Goal: Task Accomplishment & Management: Manage account settings

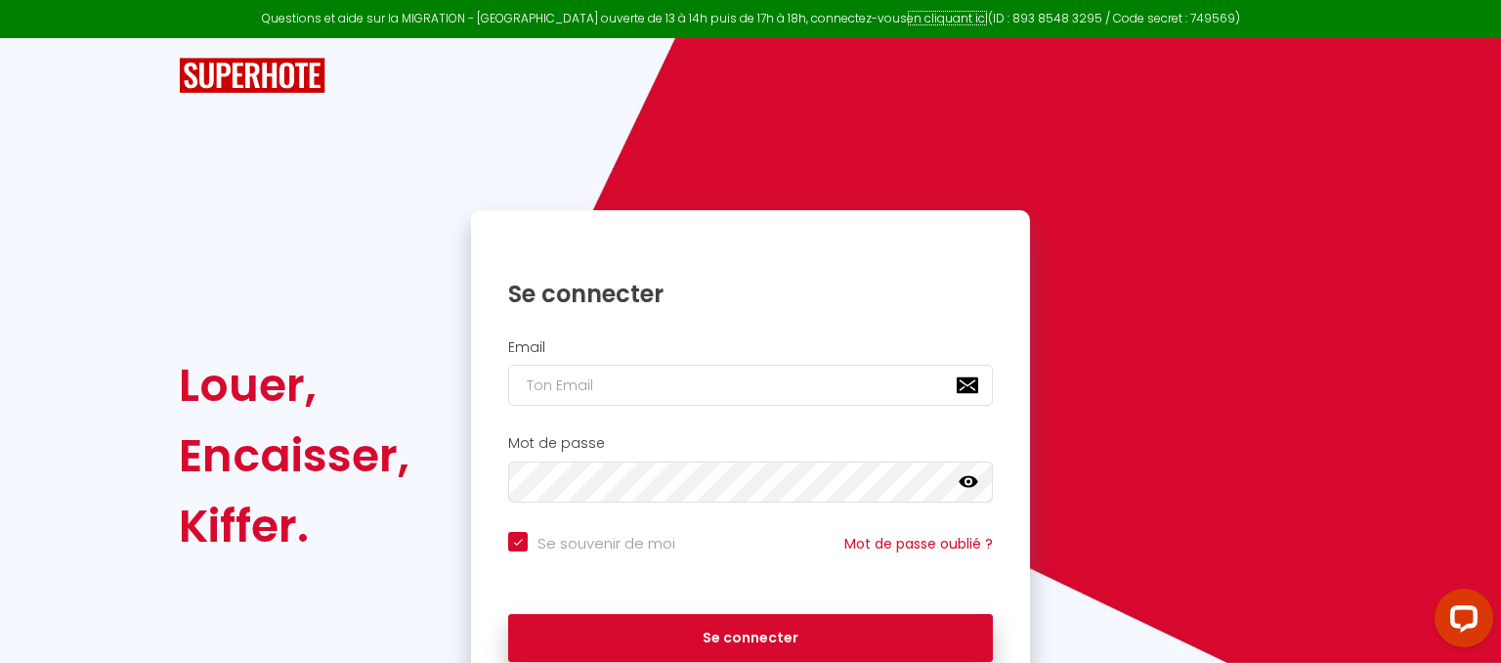
click at [911, 14] on link "en cliquant ici" at bounding box center [947, 18] width 81 height 17
click at [938, 22] on link "en cliquant ici" at bounding box center [947, 18] width 81 height 17
click at [760, 396] on input "email" at bounding box center [750, 385] width 485 height 41
type input "[EMAIL_ADDRESS][DOMAIN_NAME]"
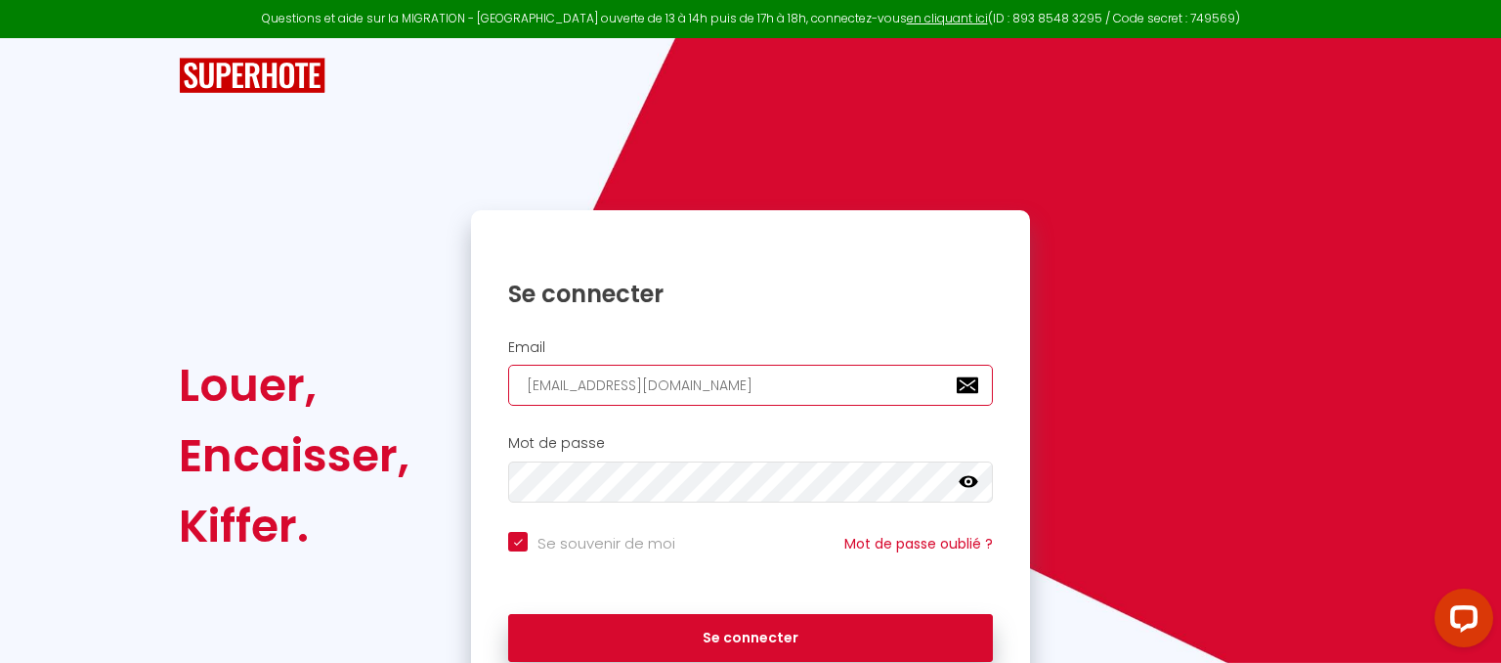
checkbox input "true"
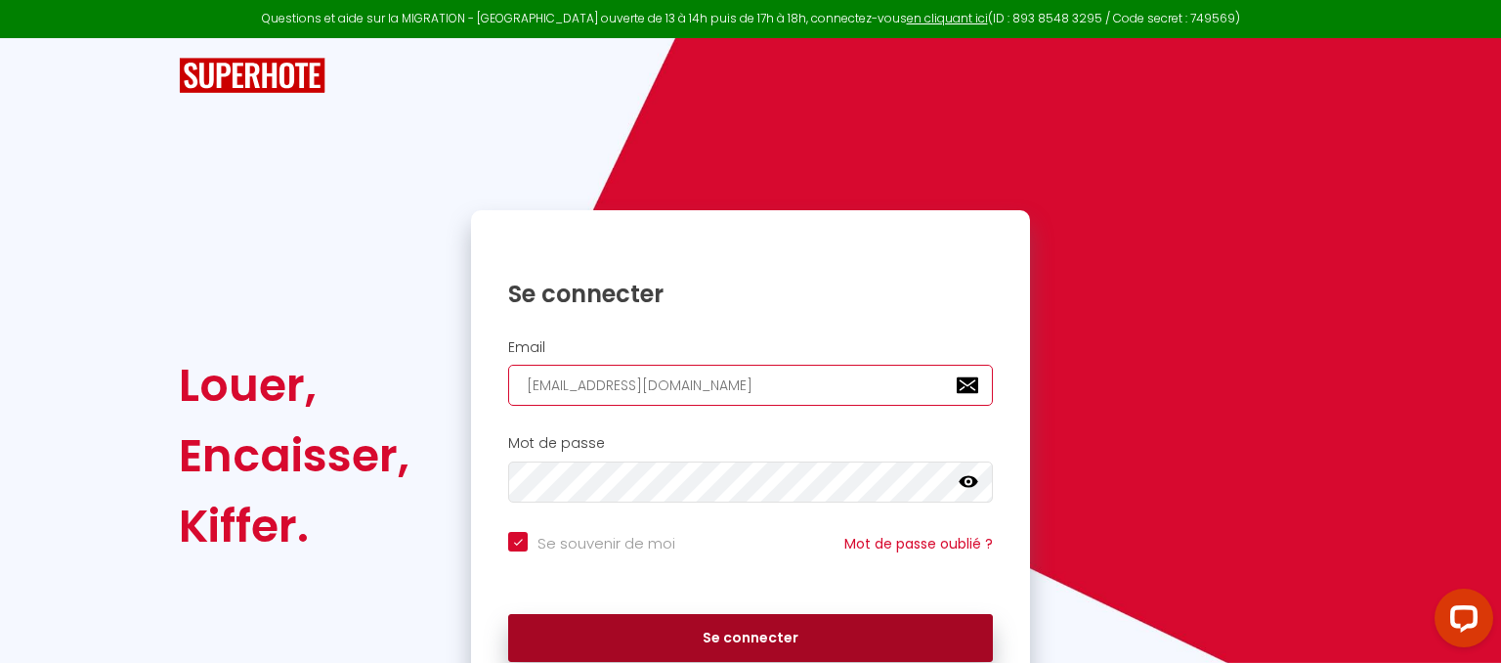
type input "[EMAIL_ADDRESS][DOMAIN_NAME]"
click at [692, 632] on button "Se connecter" at bounding box center [750, 638] width 485 height 49
checkbox input "true"
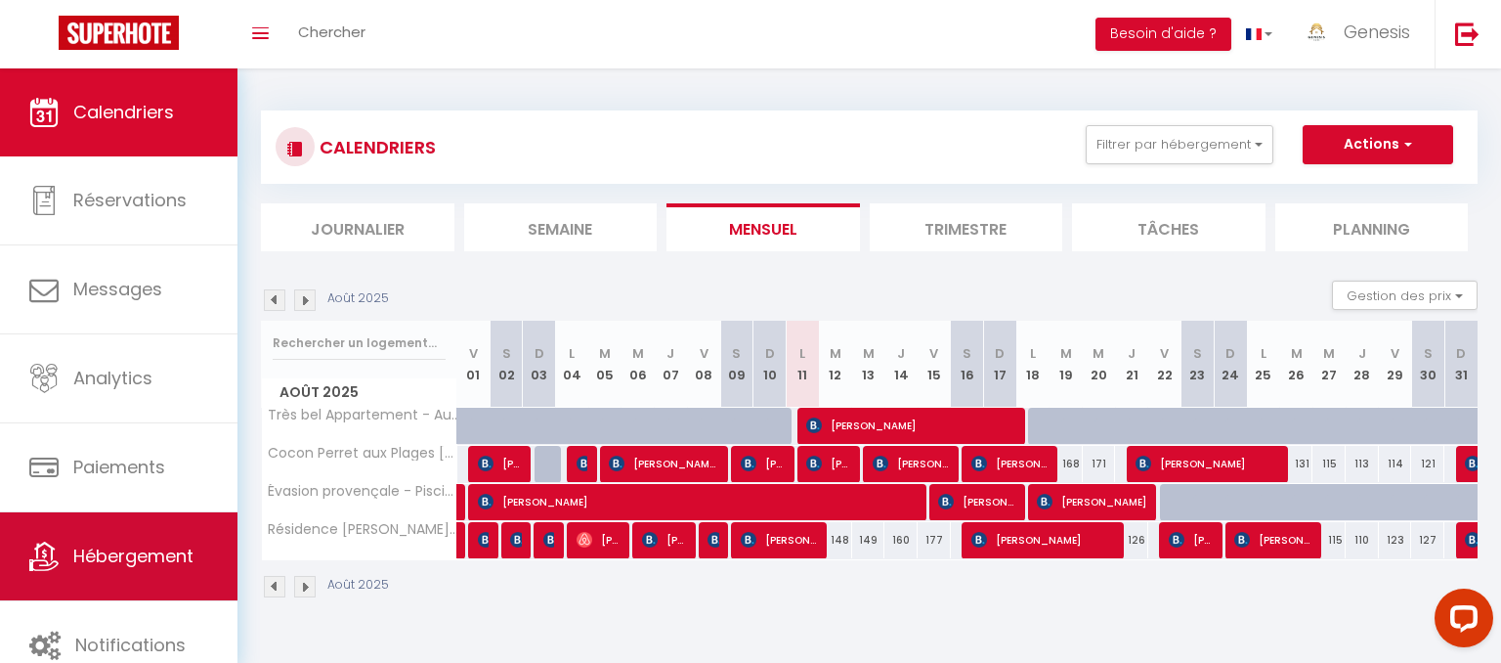
scroll to position [26, 0]
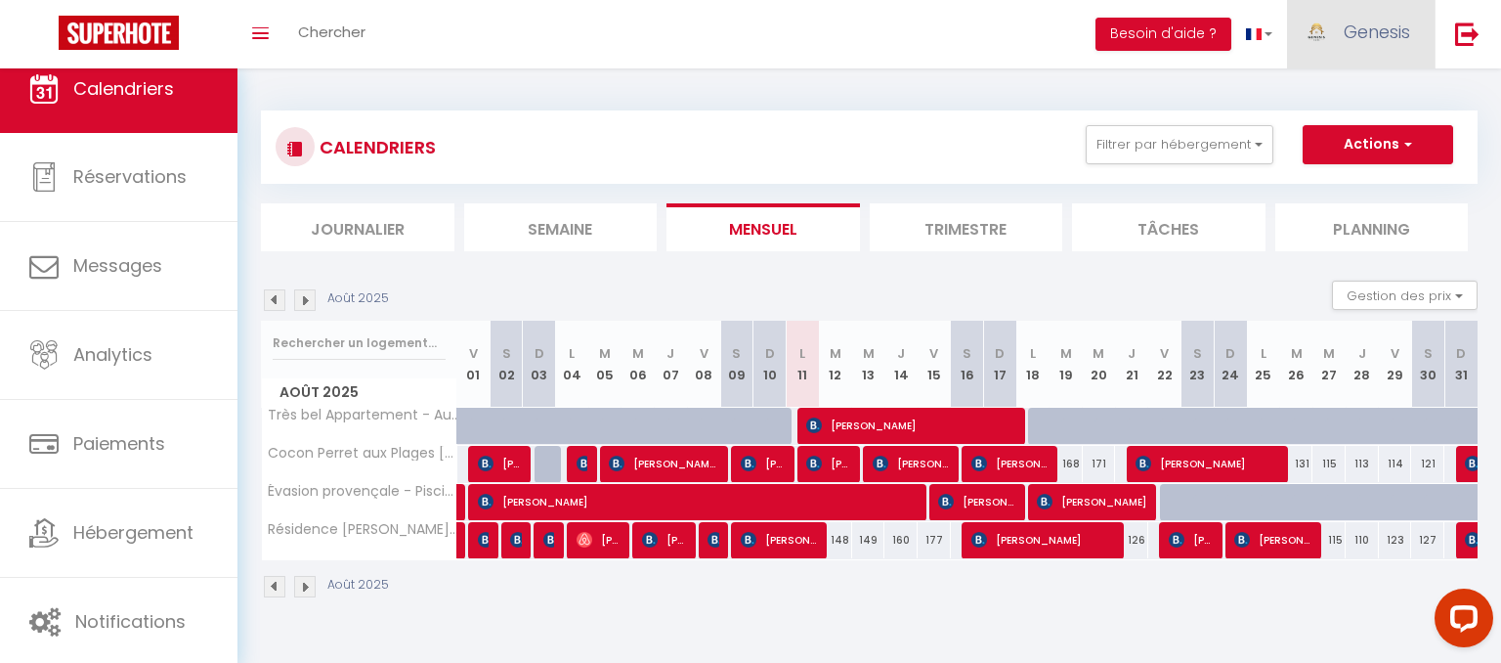
click at [1380, 28] on span "Genesis" at bounding box center [1377, 32] width 66 height 24
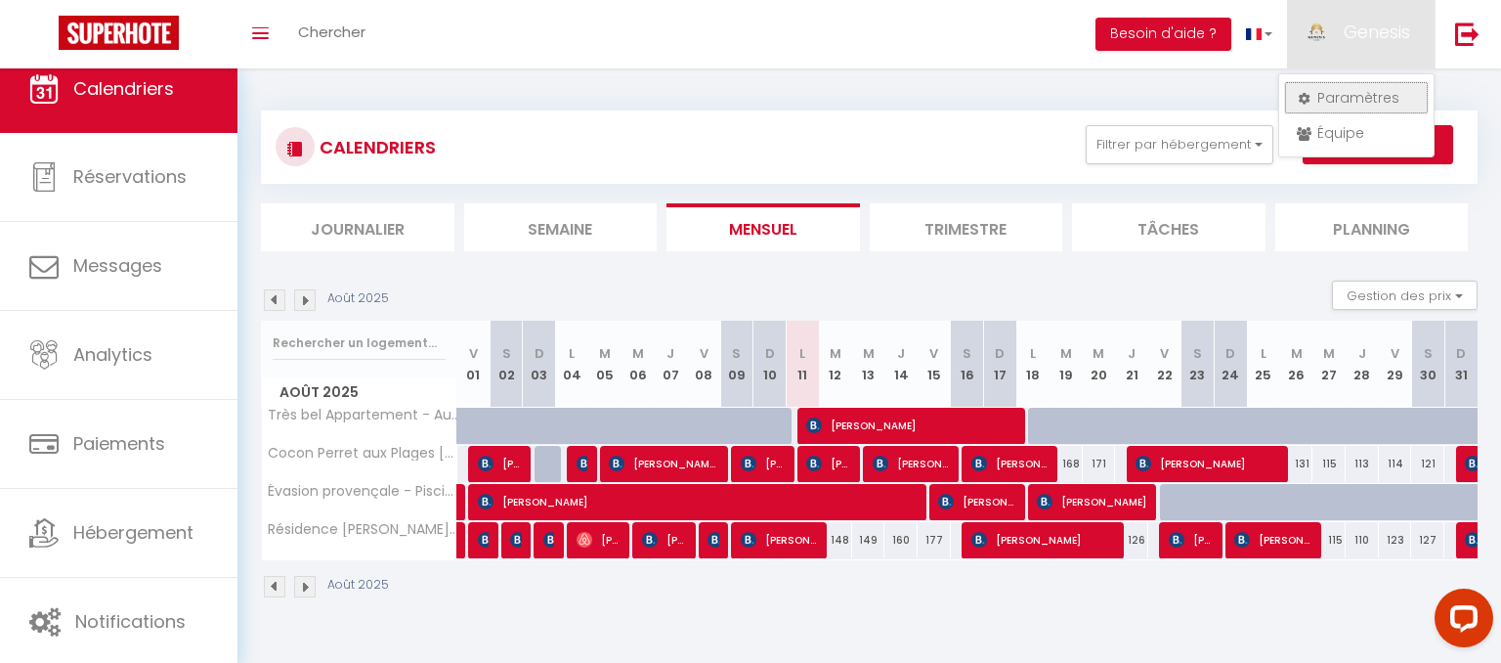
click at [1338, 100] on link "Paramètres" at bounding box center [1356, 97] width 145 height 33
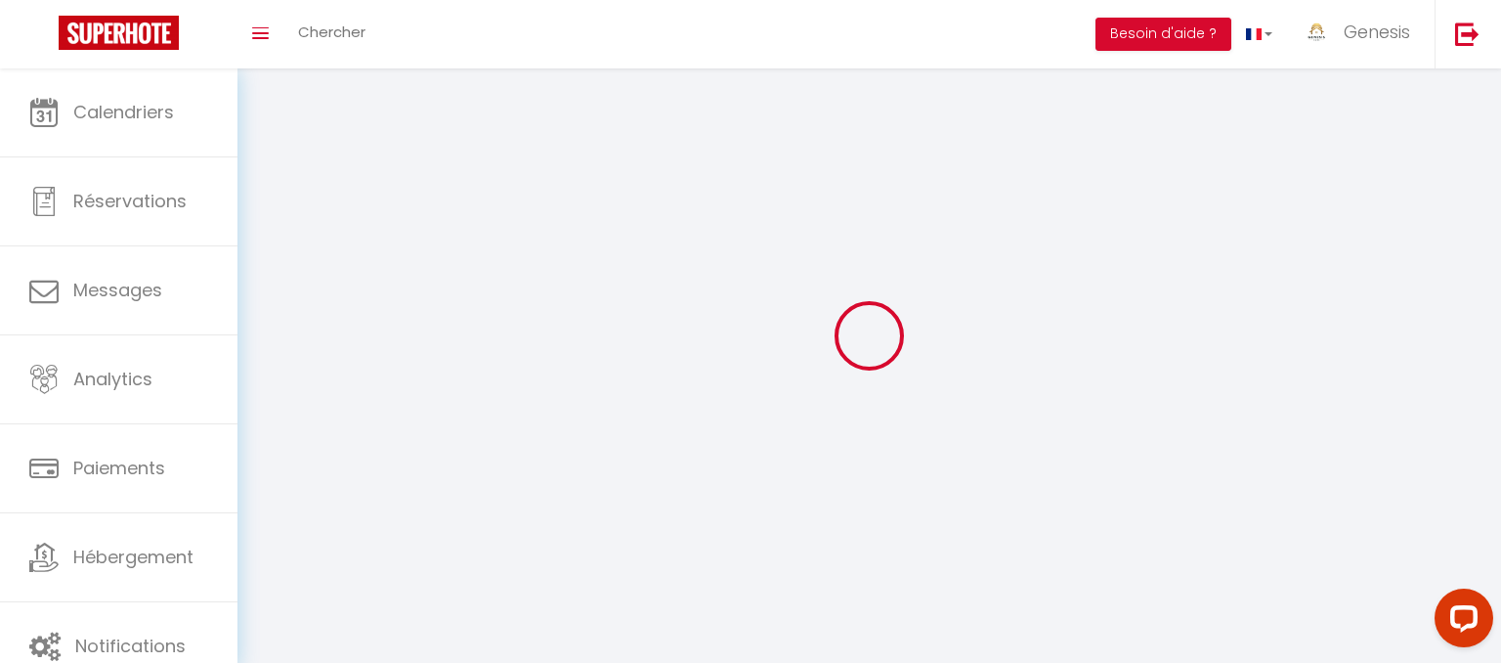
select select
type input "Genesis"
type input "Home"
type input "0650916039"
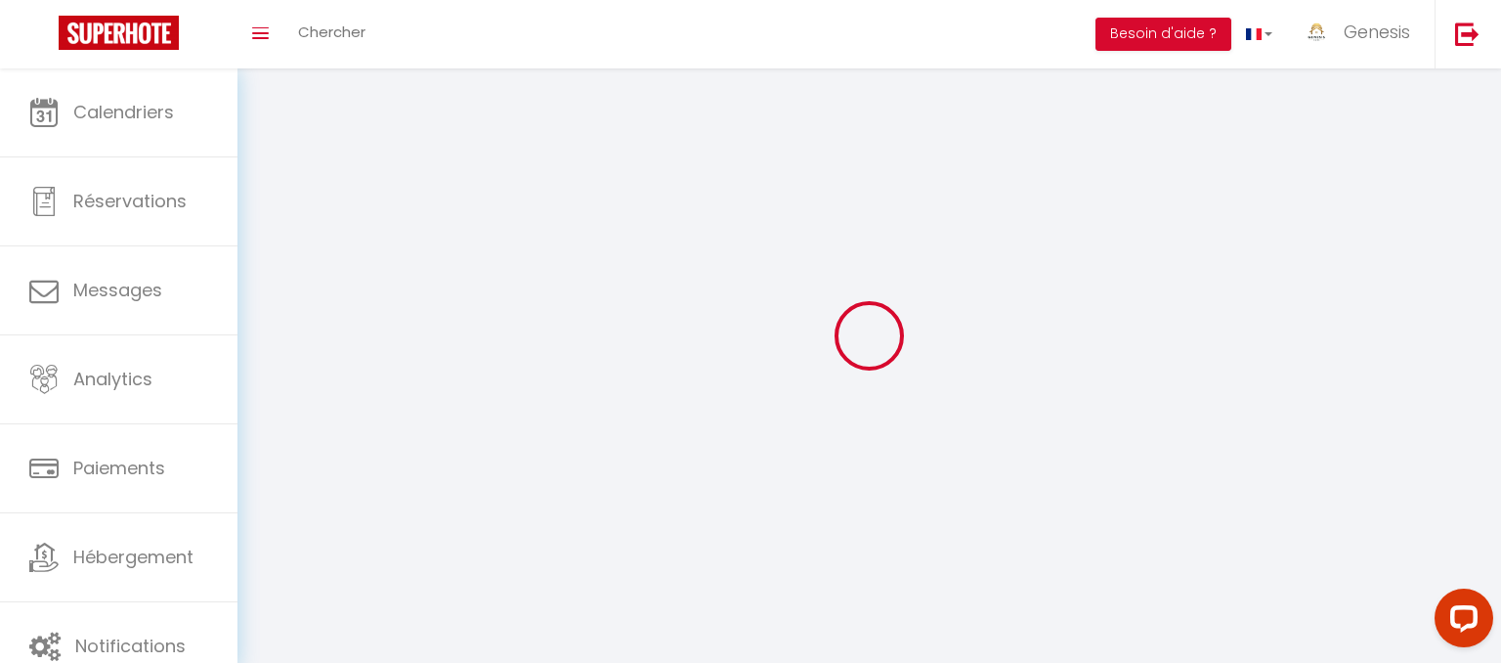
type input "19 BIS Rue De La Faïencerie"
type input "78520"
type input "Limay"
type input "kK0kI31RRItmXC1D7isKLz3mg"
type input "OQnQUze8F4JBhZnzljVujiujE"
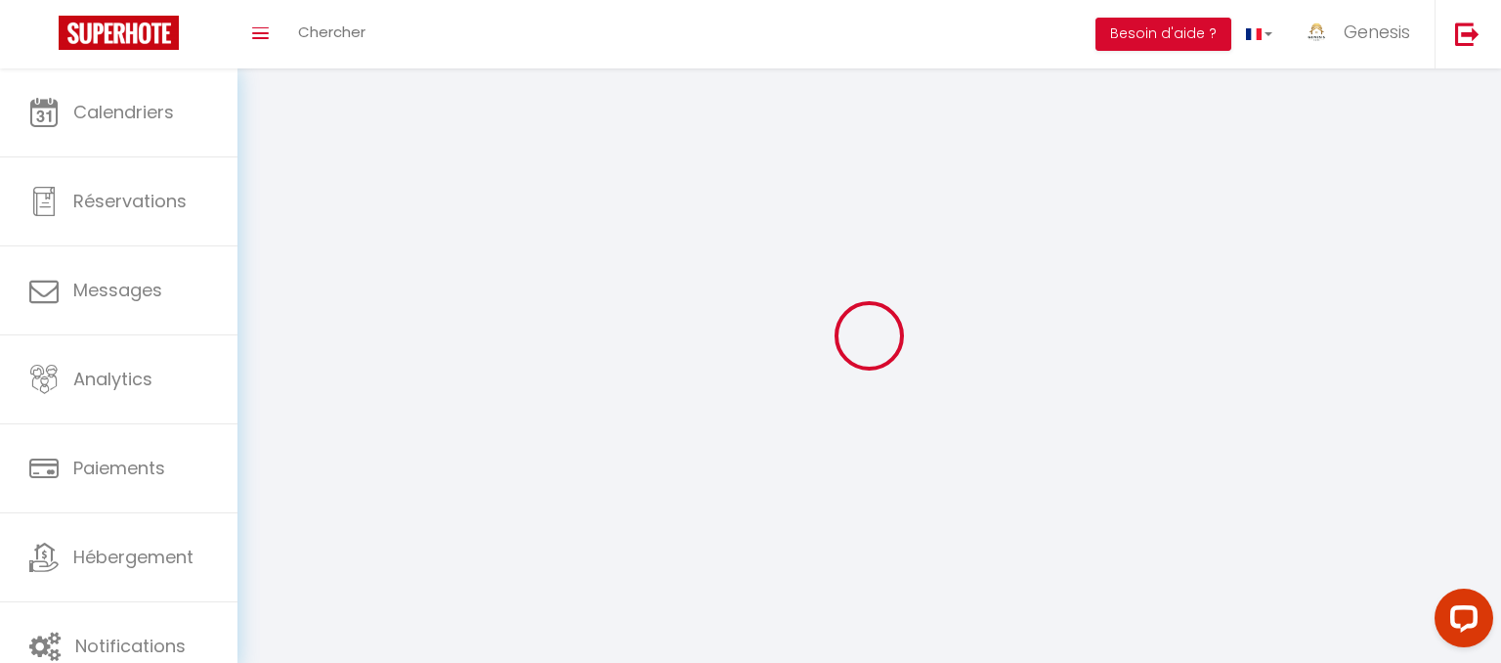
type input "https://app.superhote.com/#/get-available-rentals/OQnQUze8F4JBhZnzljVujiujE"
select select "28"
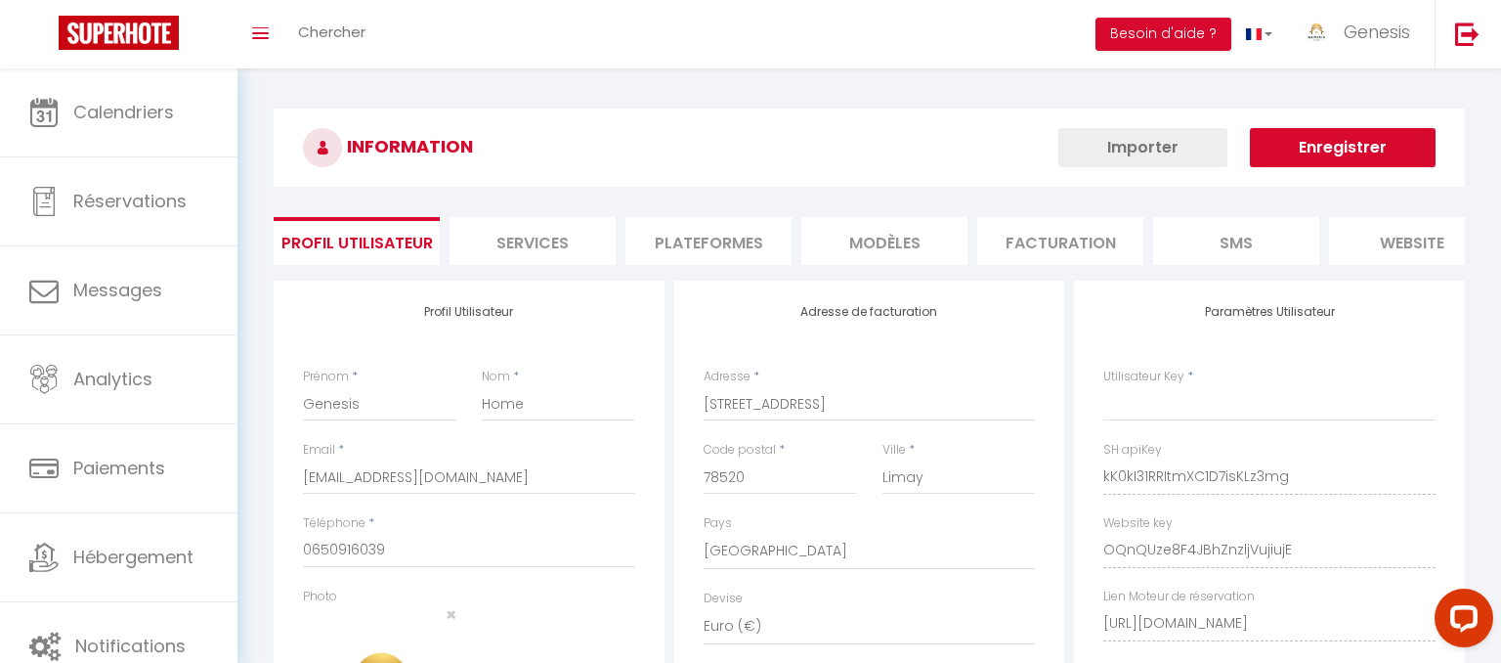
type input "kK0kI31RRItmXC1D7isKLz3mg"
type input "OQnQUze8F4JBhZnzljVujiujE"
type input "https://app.superhote.com/#/get-available-rentals/OQnQUze8F4JBhZnzljVujiujE"
select select "fr"
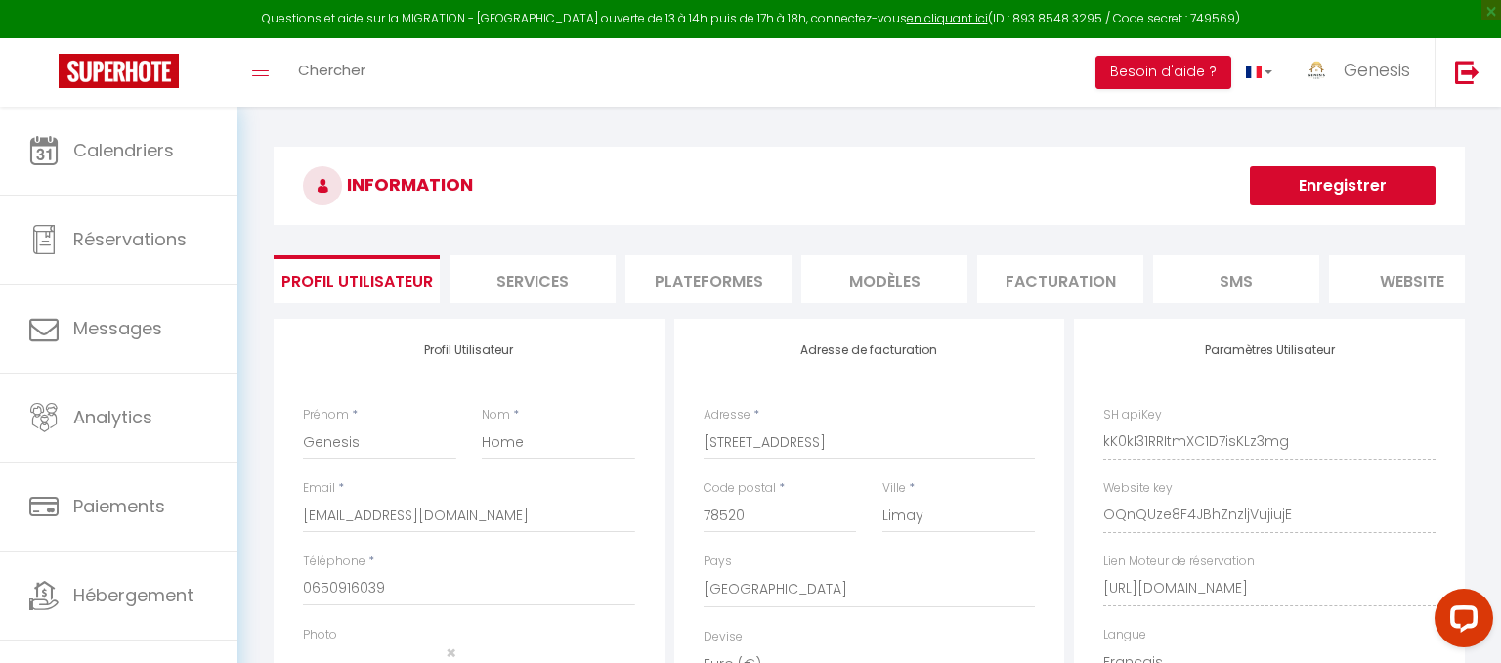
click at [710, 279] on li "Plateformes" at bounding box center [709, 279] width 166 height 48
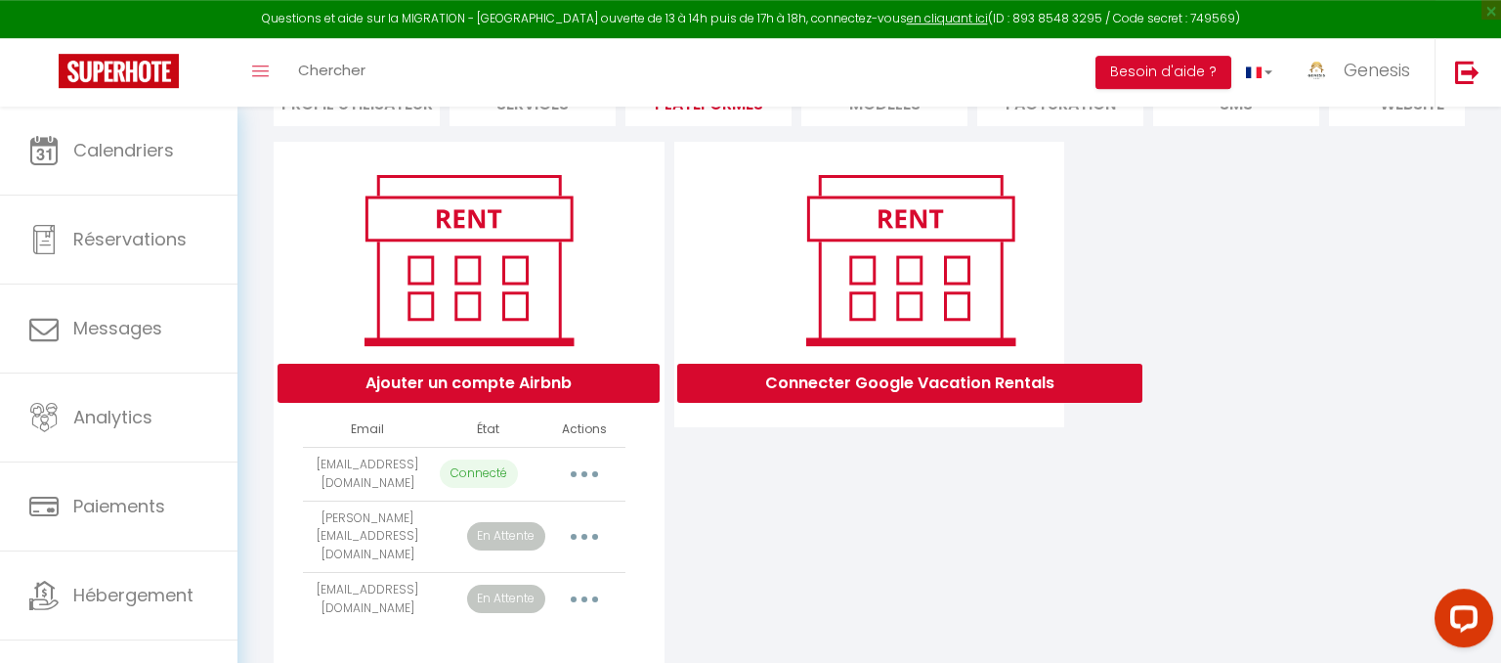
scroll to position [206, 0]
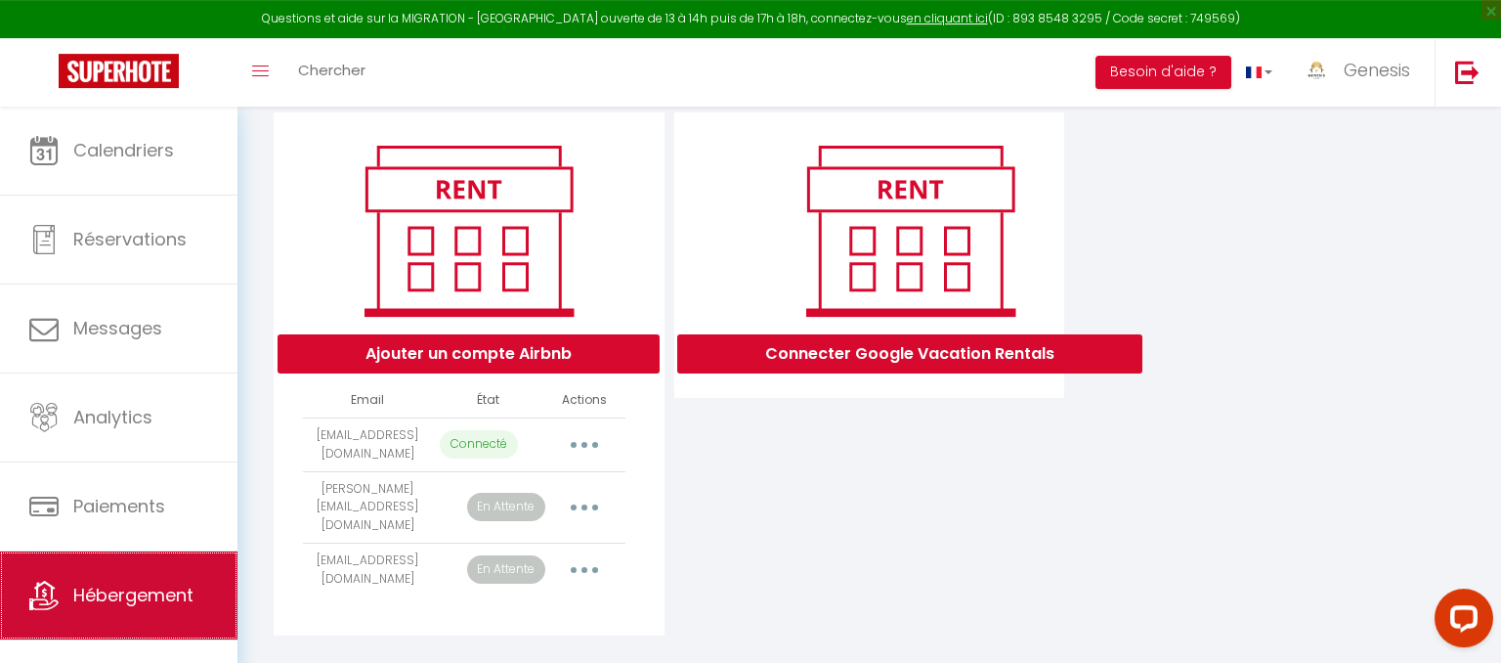
click at [79, 591] on span "Hébergement" at bounding box center [133, 595] width 120 height 24
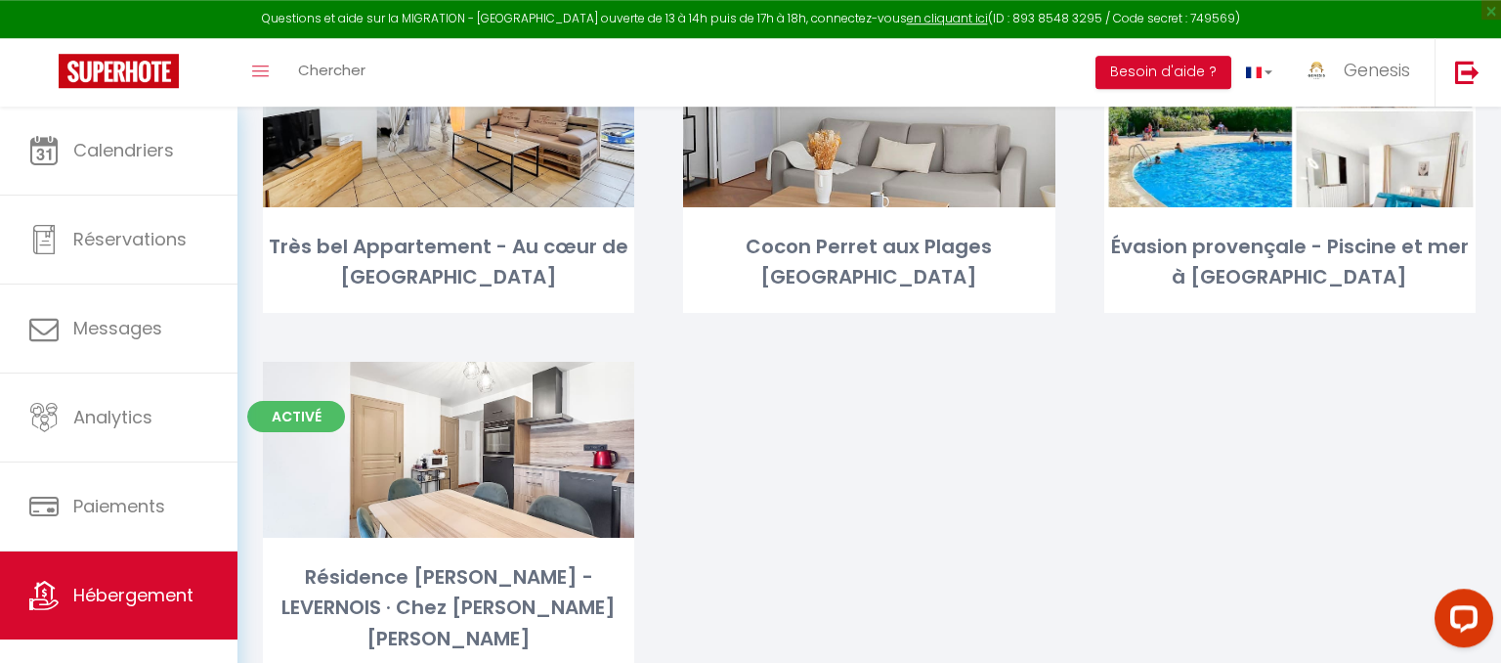
scroll to position [221, 0]
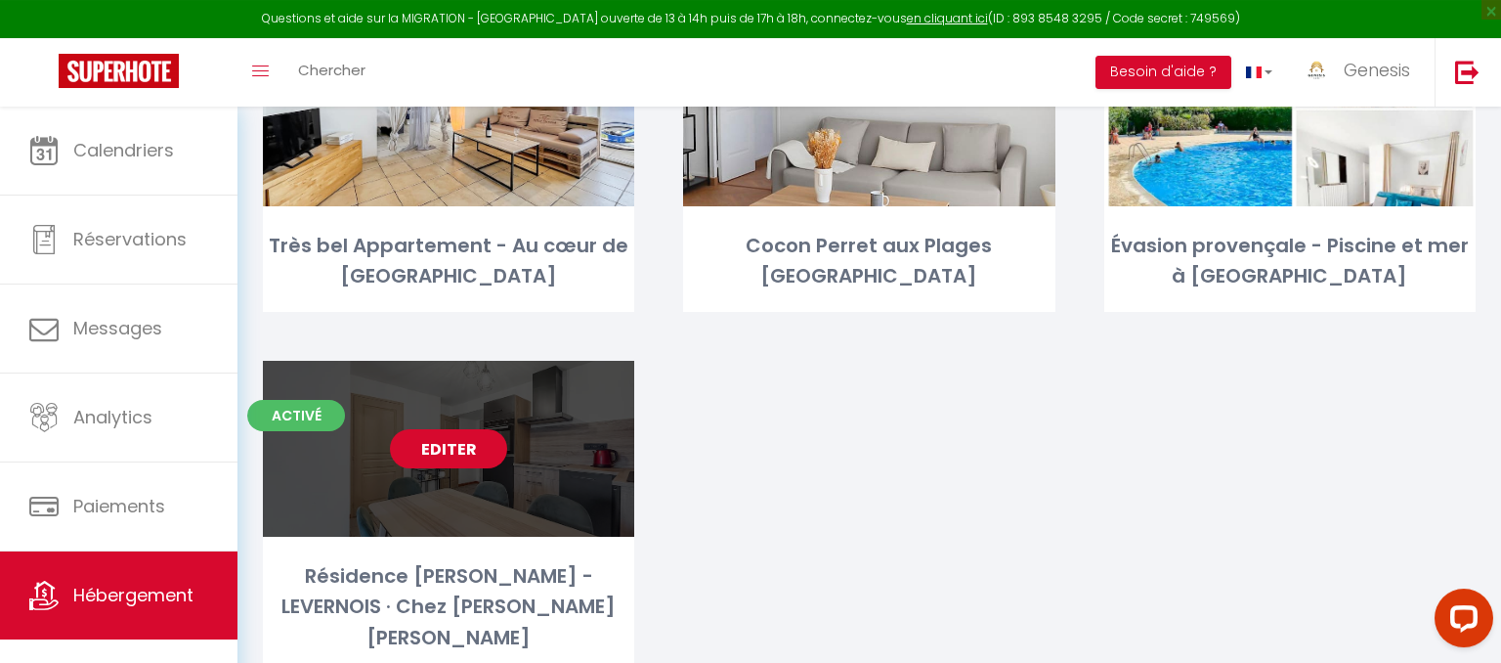
click at [473, 446] on link "Editer" at bounding box center [448, 448] width 117 height 39
select select "3"
select select "2"
select select "1"
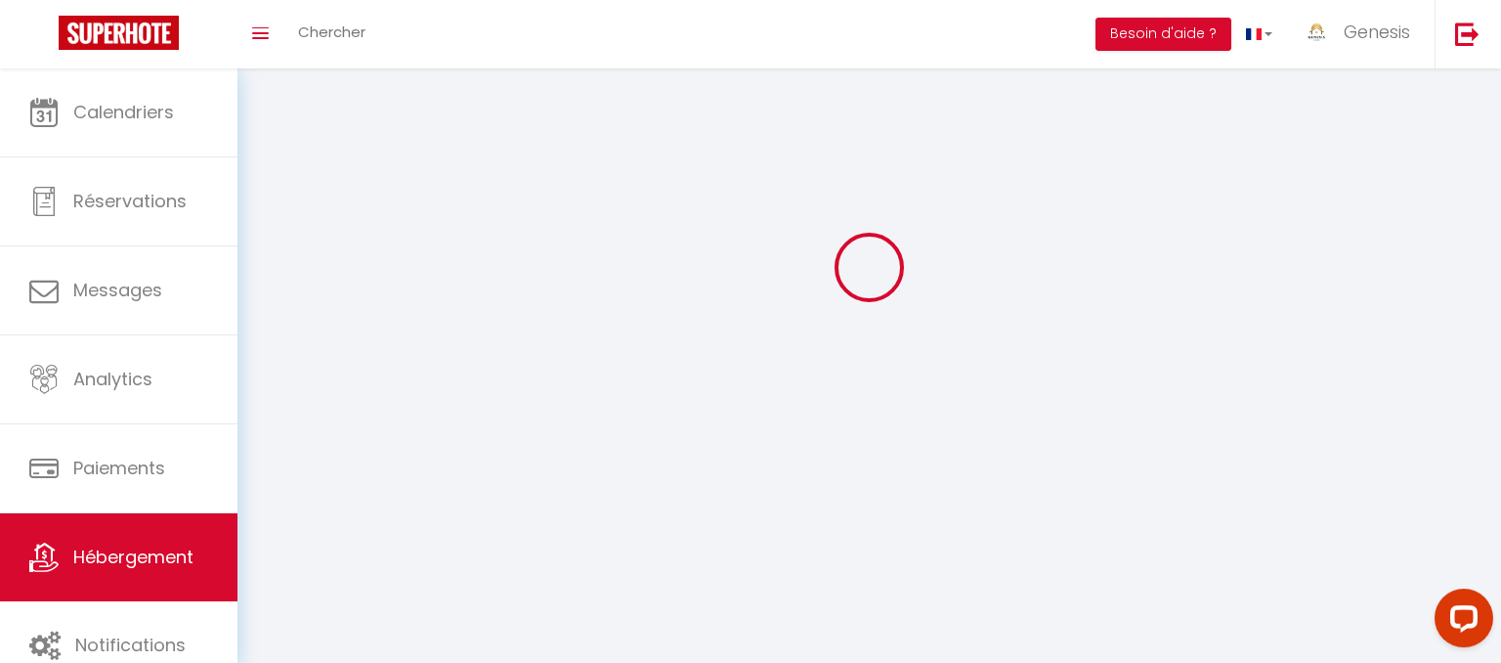
select select
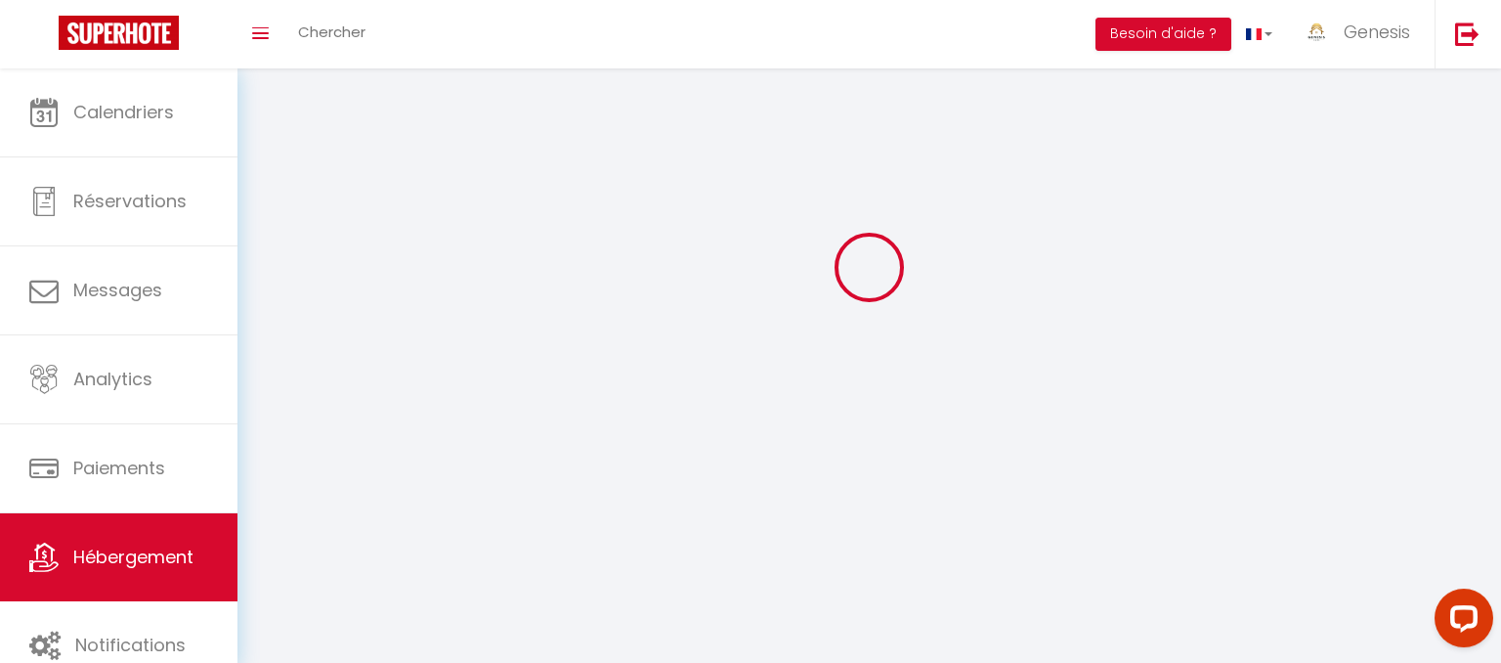
select select
checkbox input "false"
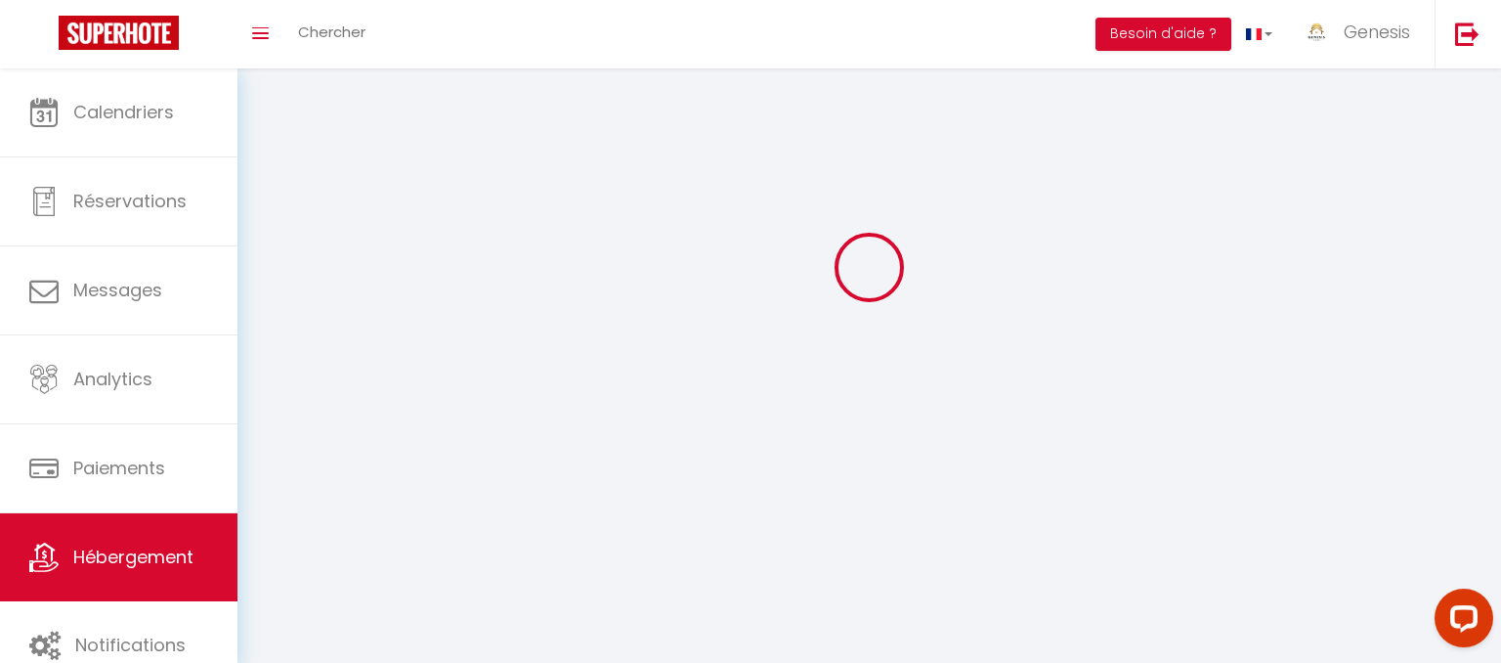
select select
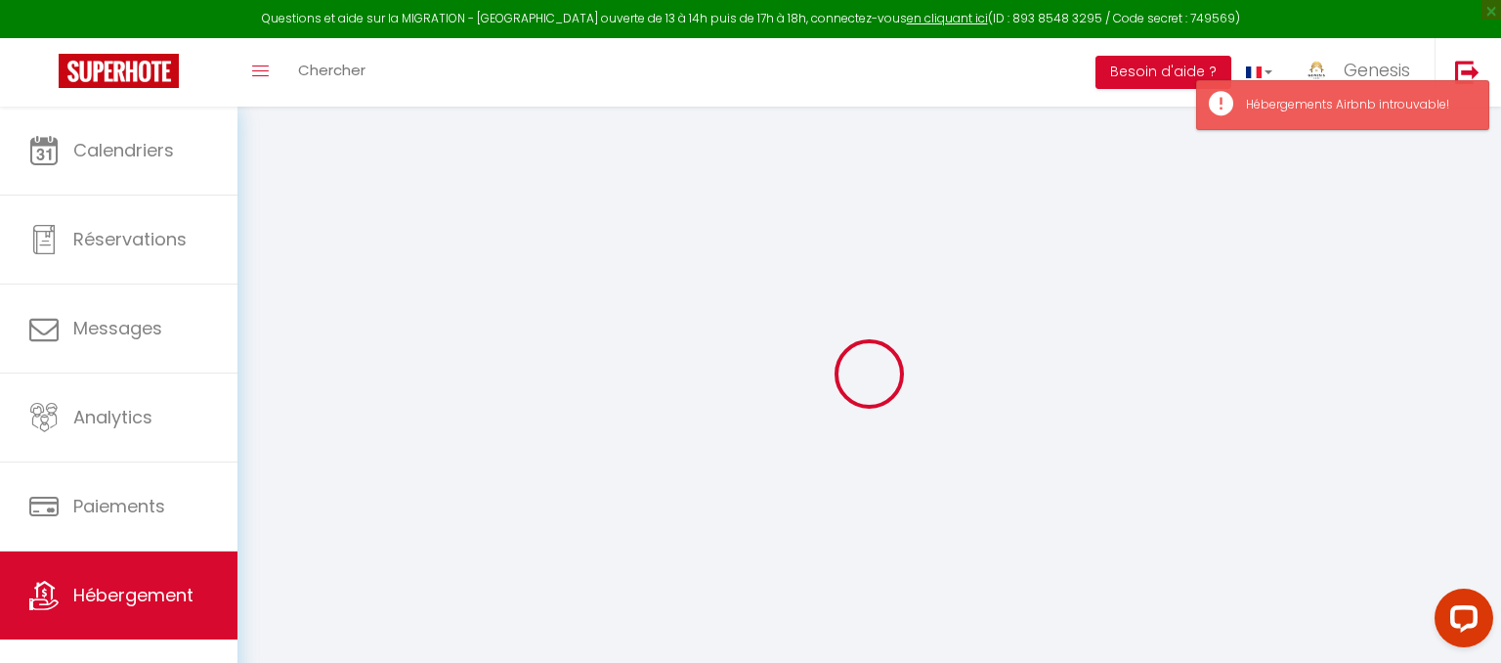
select select "- 3 %"
select select "+ 17 %"
select select "16:00"
select select "10:00"
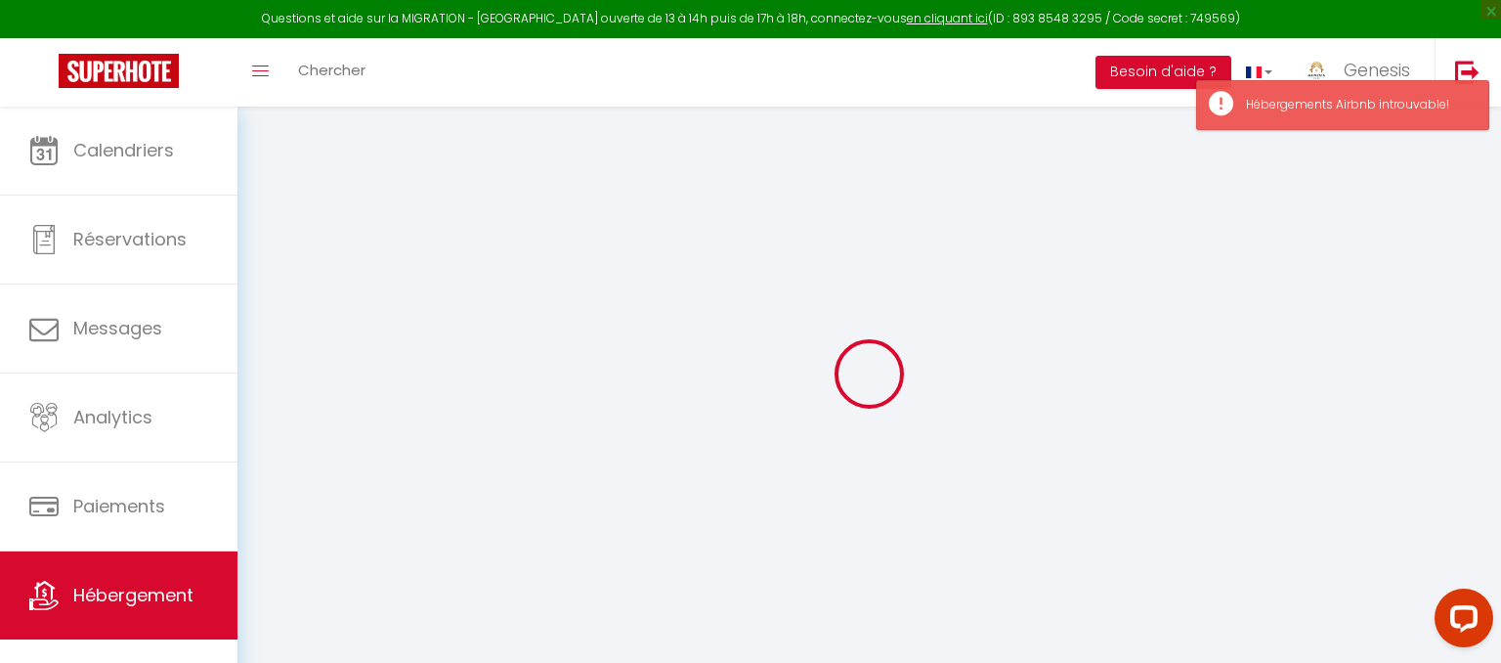
select select "15"
checkbox input "true"
checkbox input "false"
checkbox input "true"
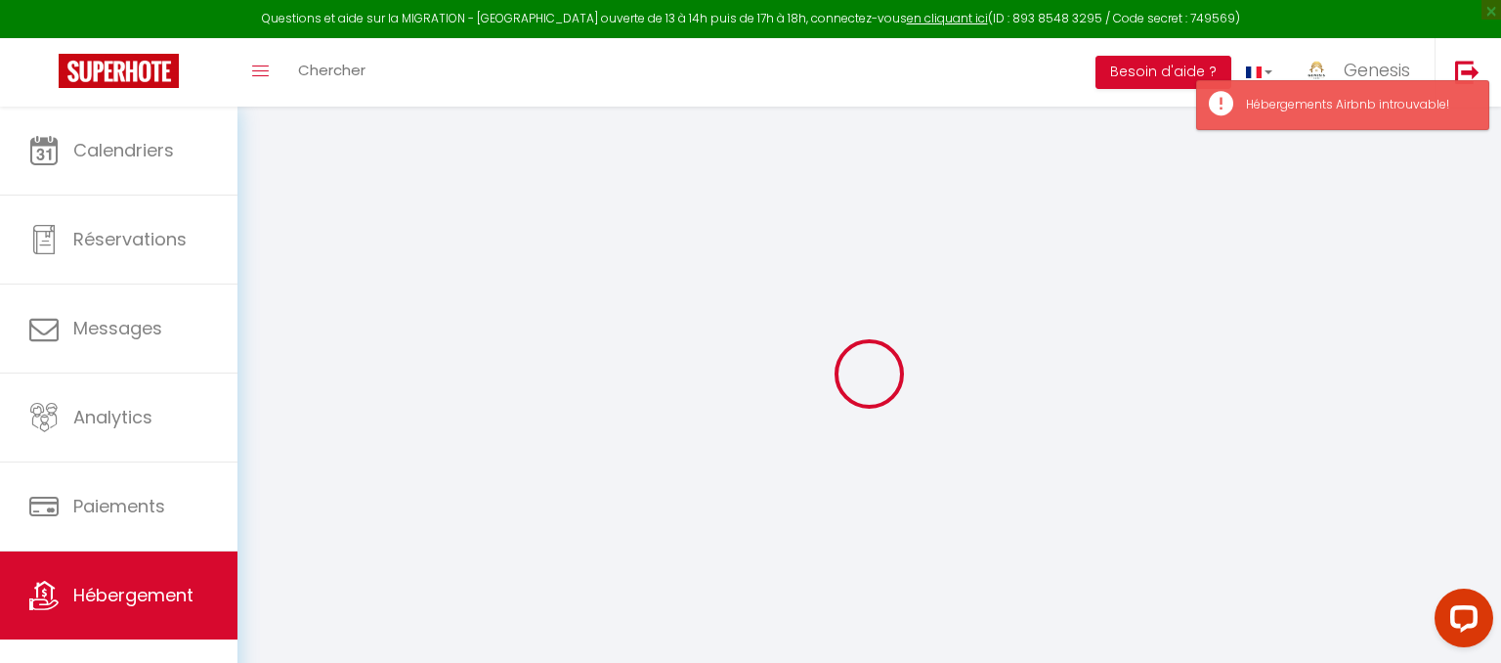
checkbox input "false"
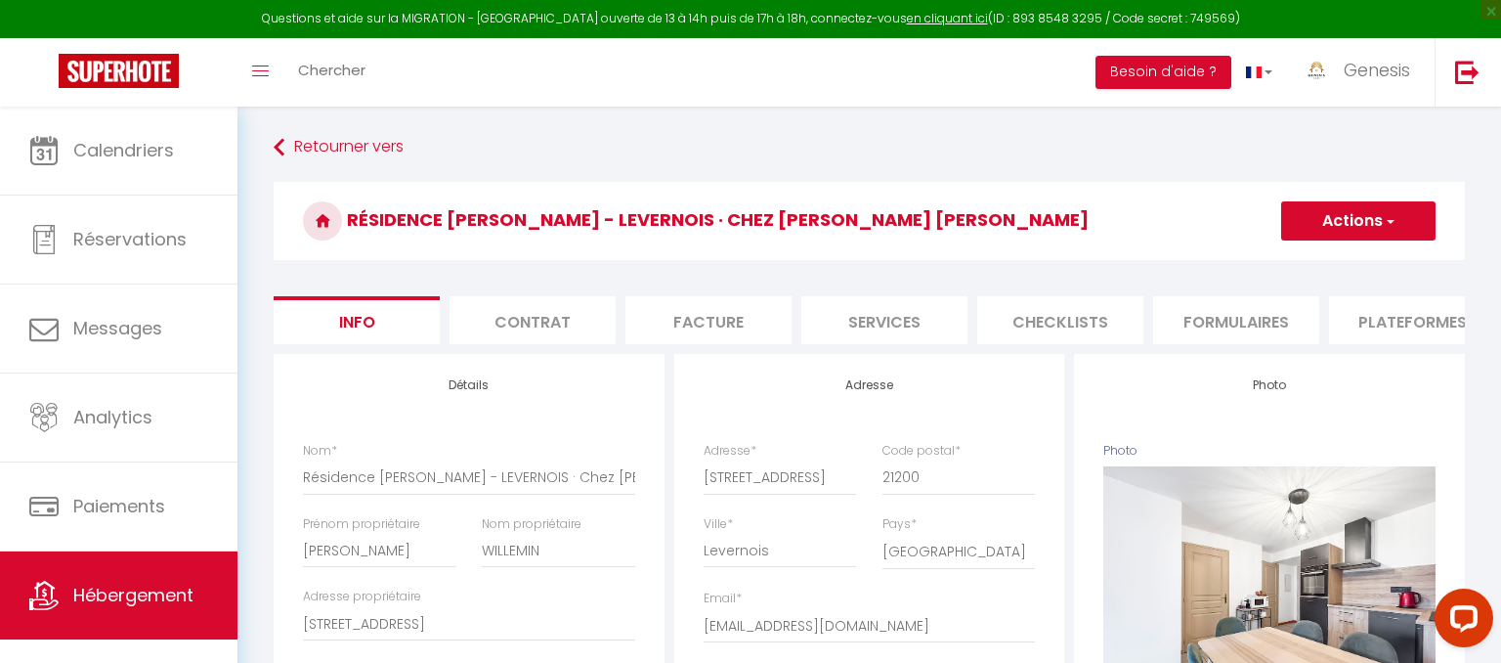
click at [1418, 315] on li "Plateformes" at bounding box center [1412, 320] width 166 height 48
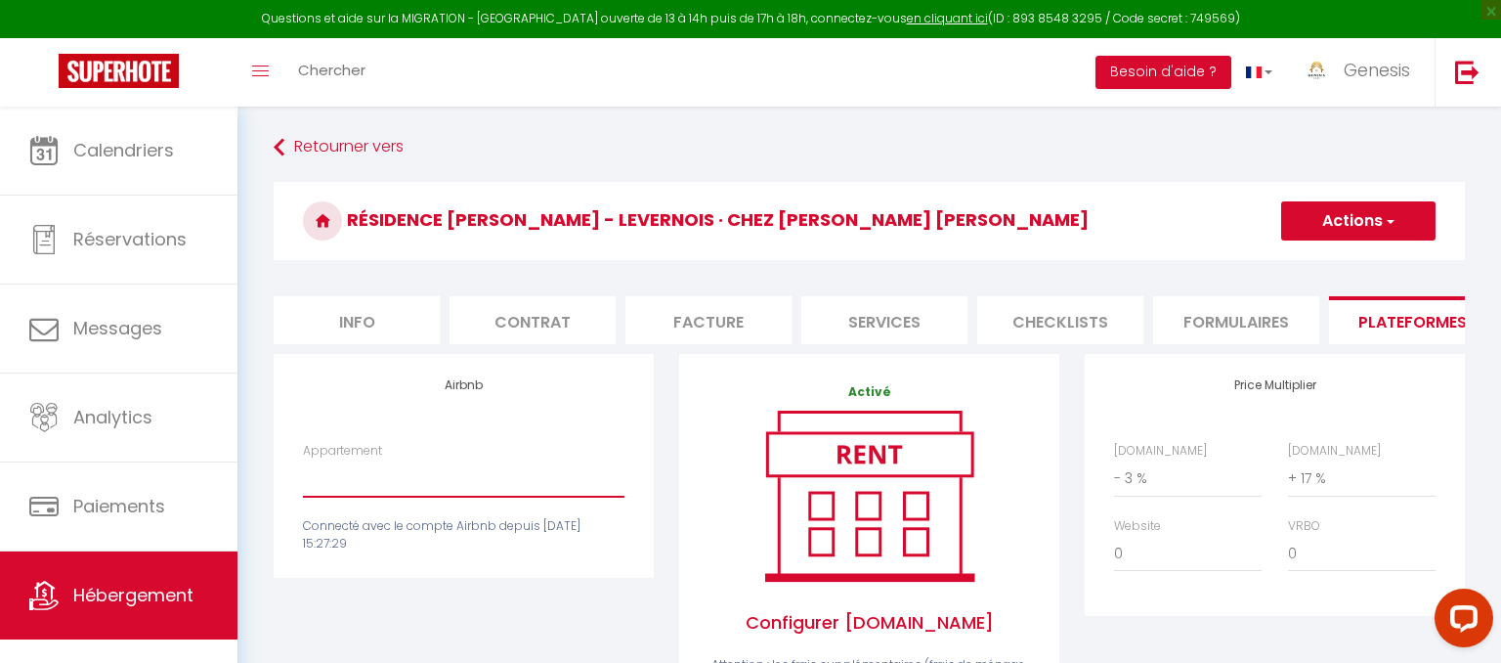
click at [303, 459] on select "Appartement" at bounding box center [464, 477] width 322 height 37
click at [442, 479] on select "Appartement" at bounding box center [464, 477] width 322 height 37
click at [362, 154] on link "Retourner vers" at bounding box center [869, 147] width 1191 height 35
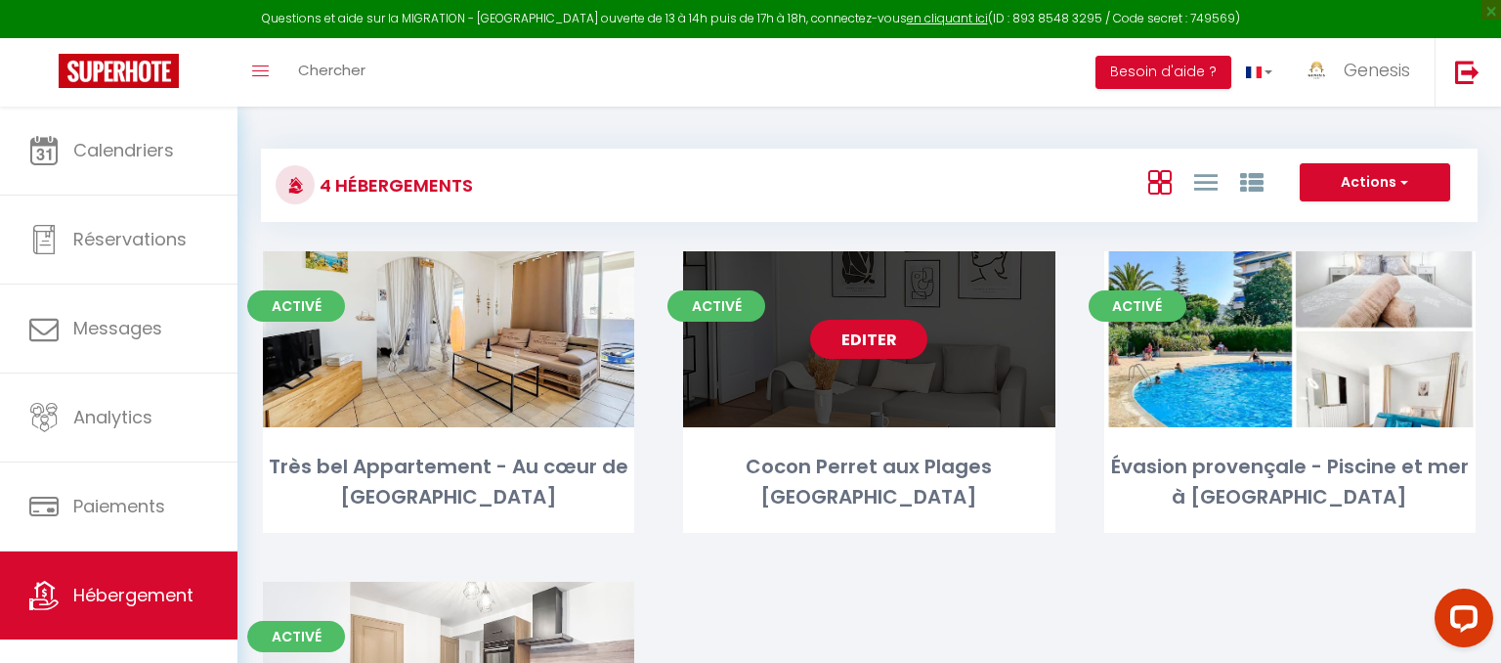
click at [858, 354] on link "Editer" at bounding box center [868, 339] width 117 height 39
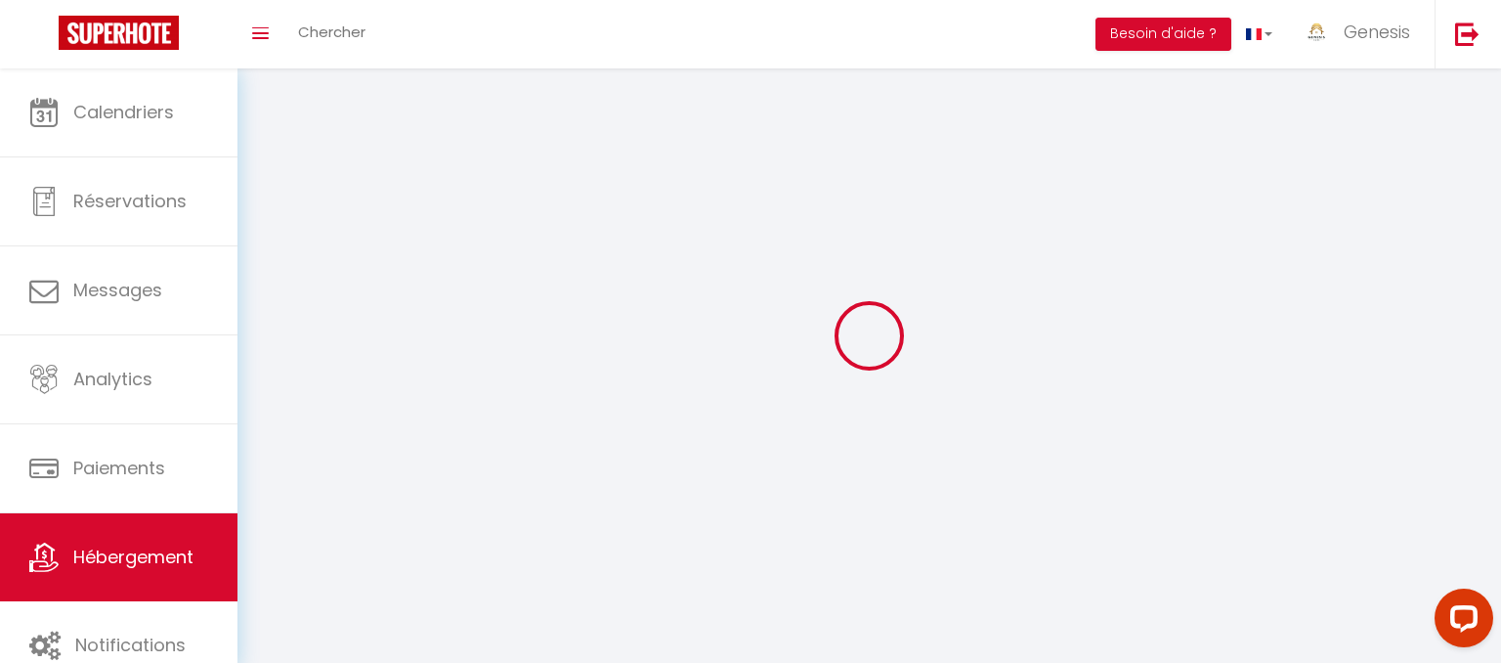
select select "1"
select select
select select "28"
select select
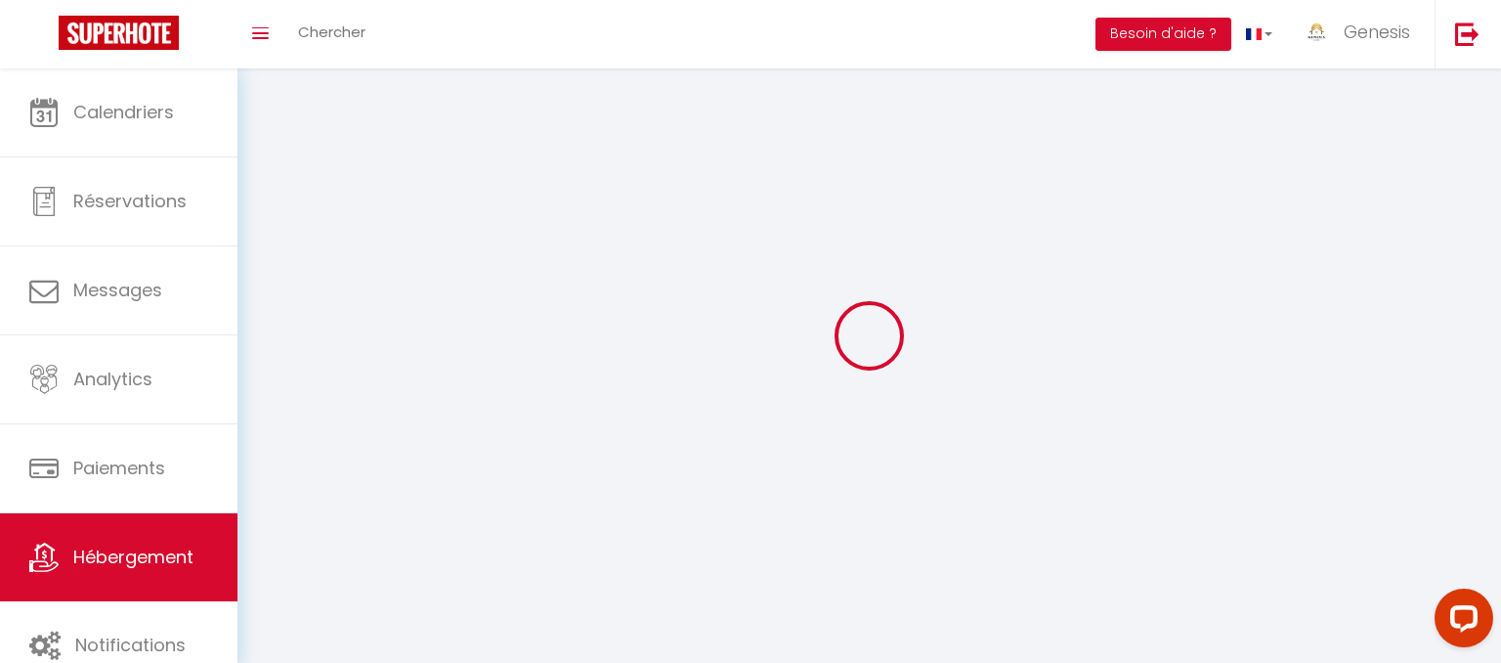
select select
checkbox input "false"
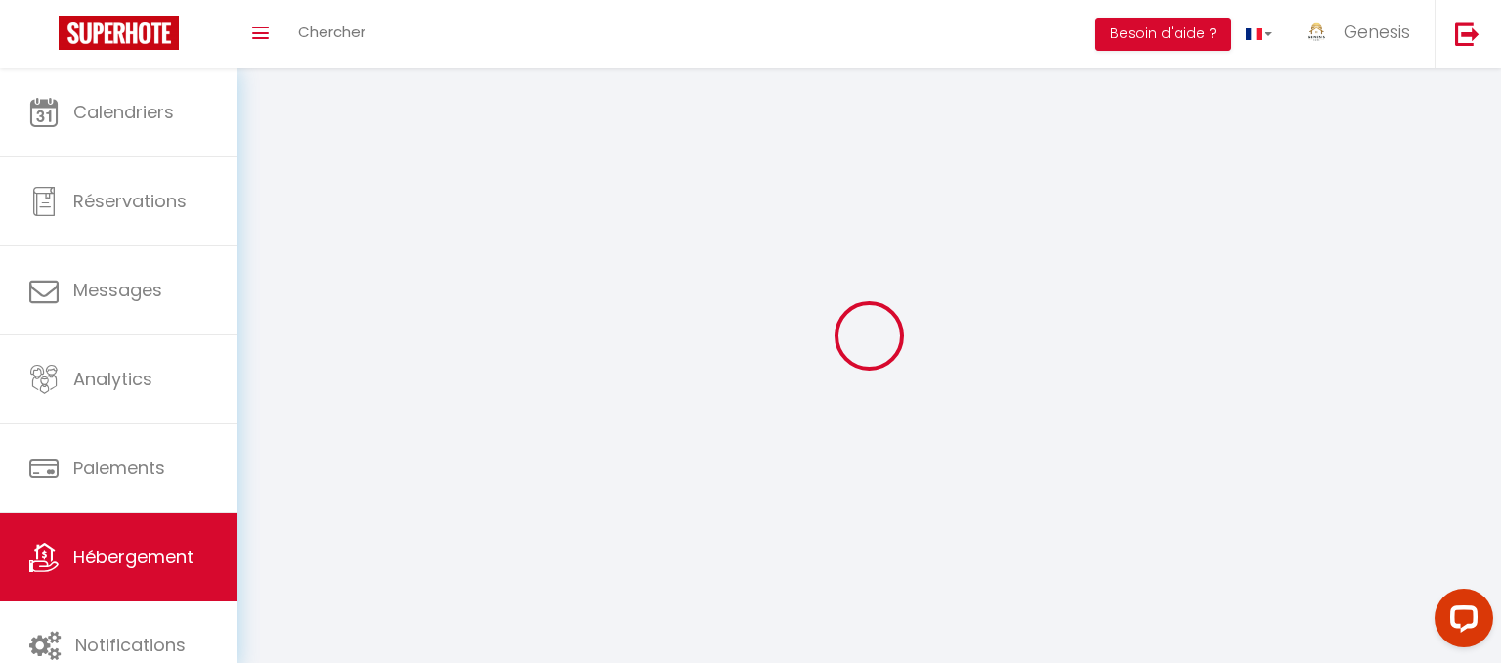
checkbox input "false"
select select
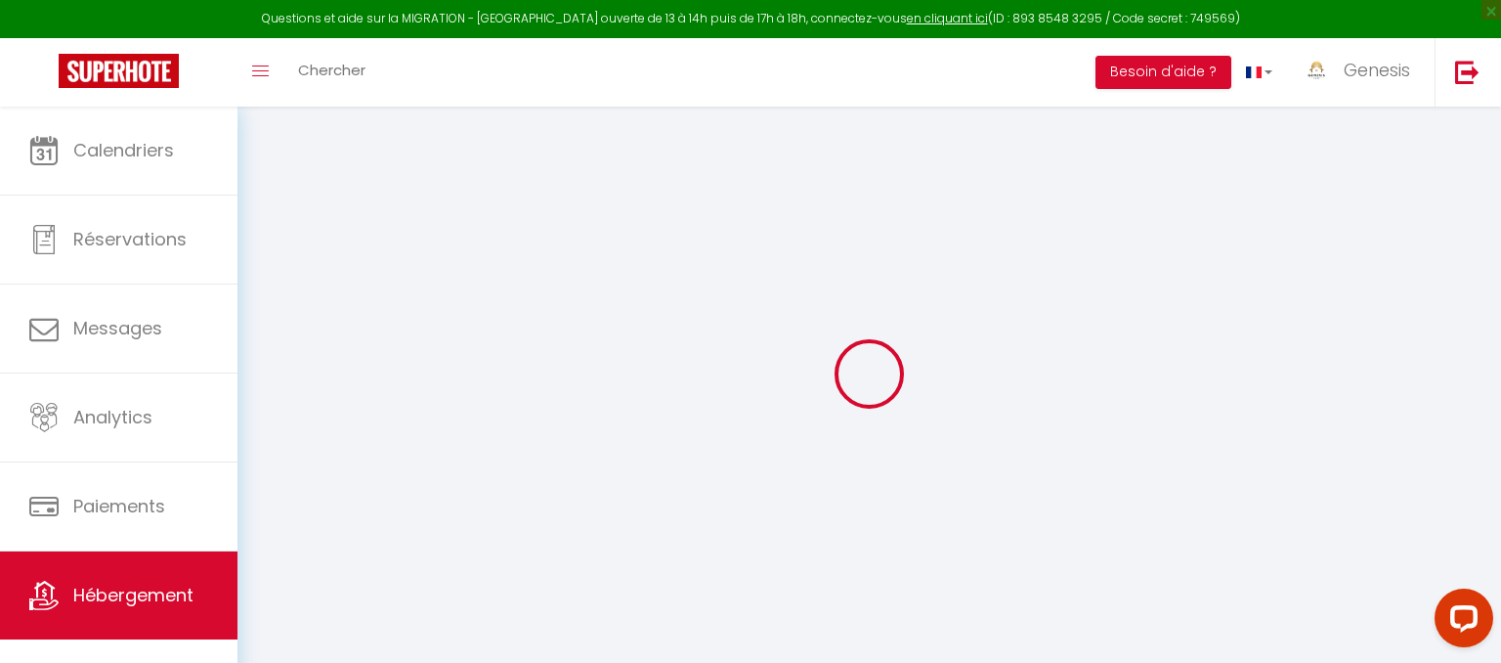
select select
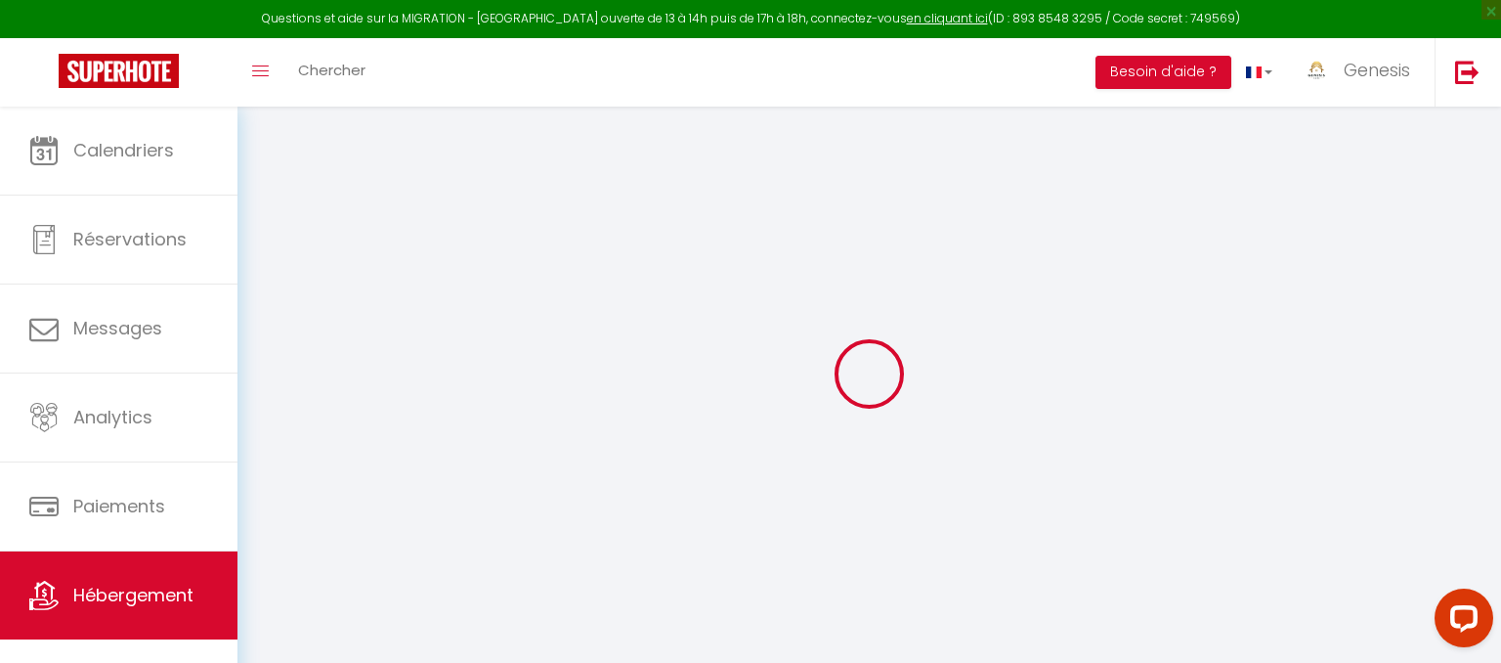
select select
checkbox input "false"
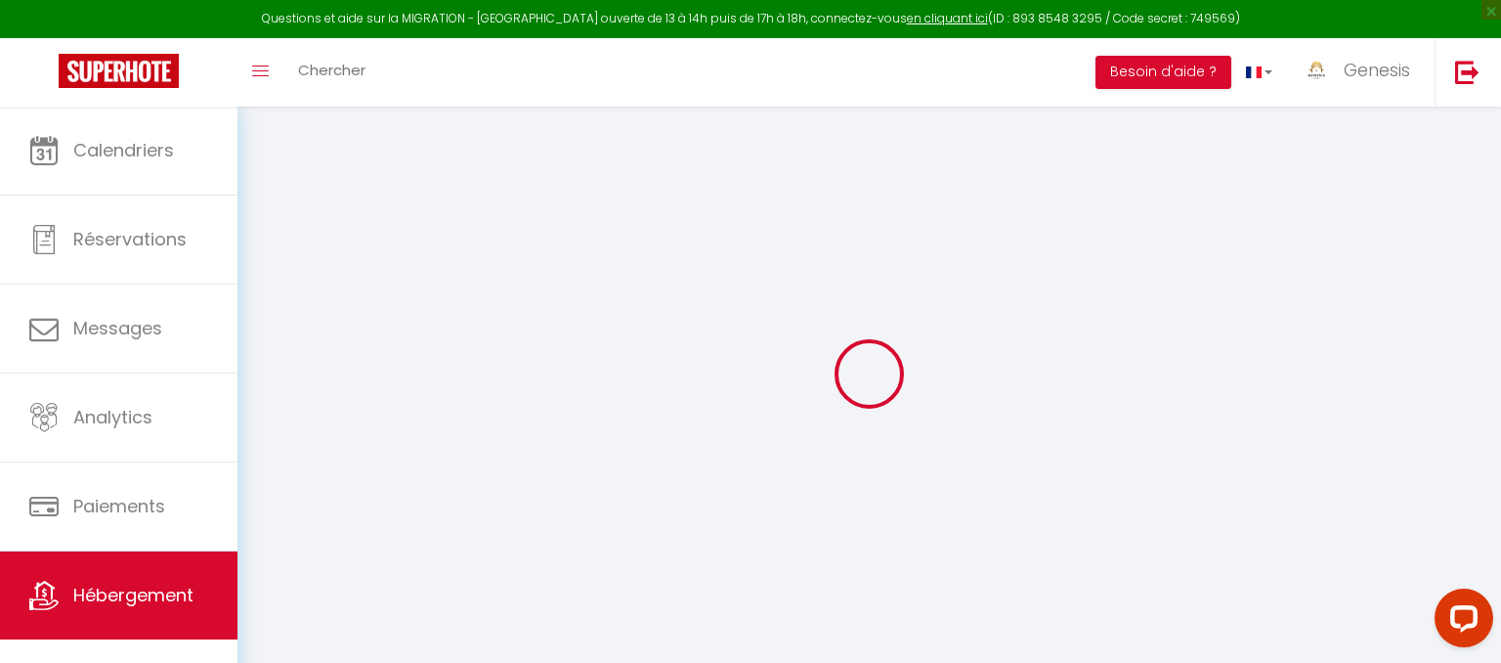
select select
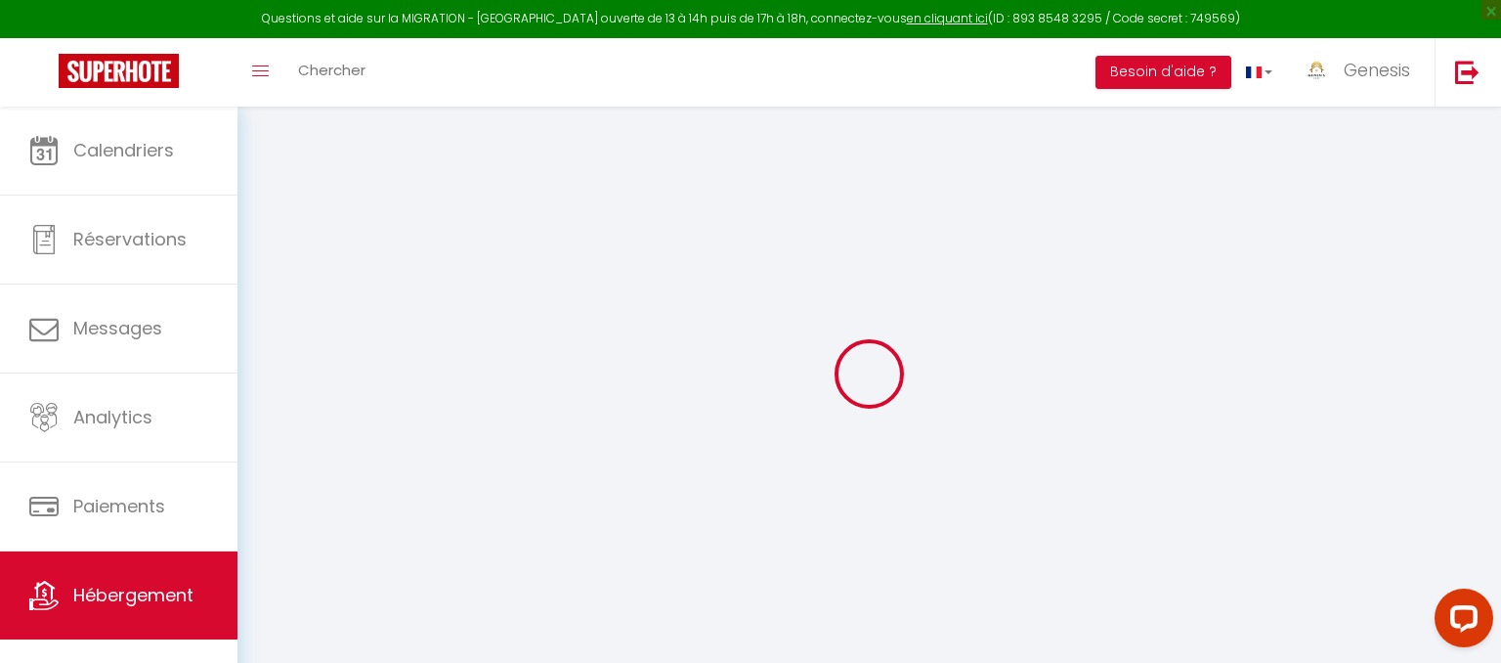
select select
checkbox input "false"
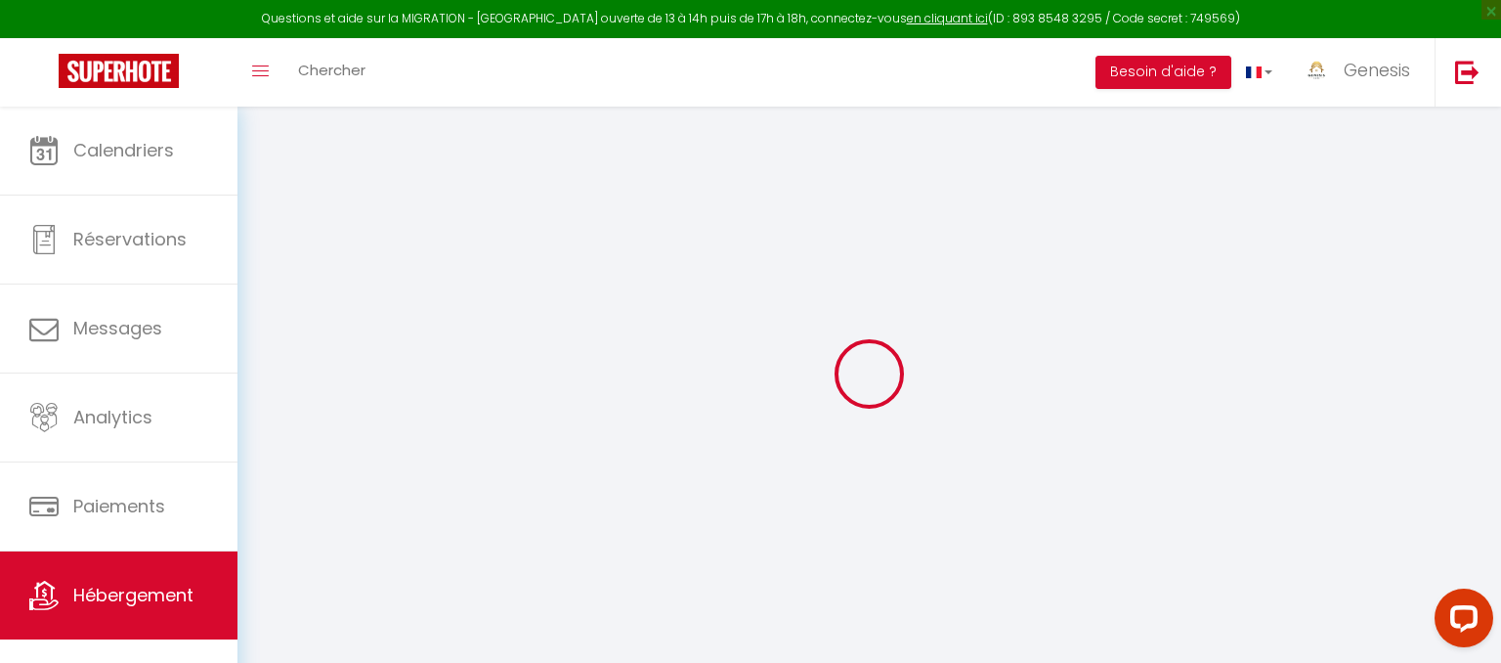
checkbox input "false"
select select
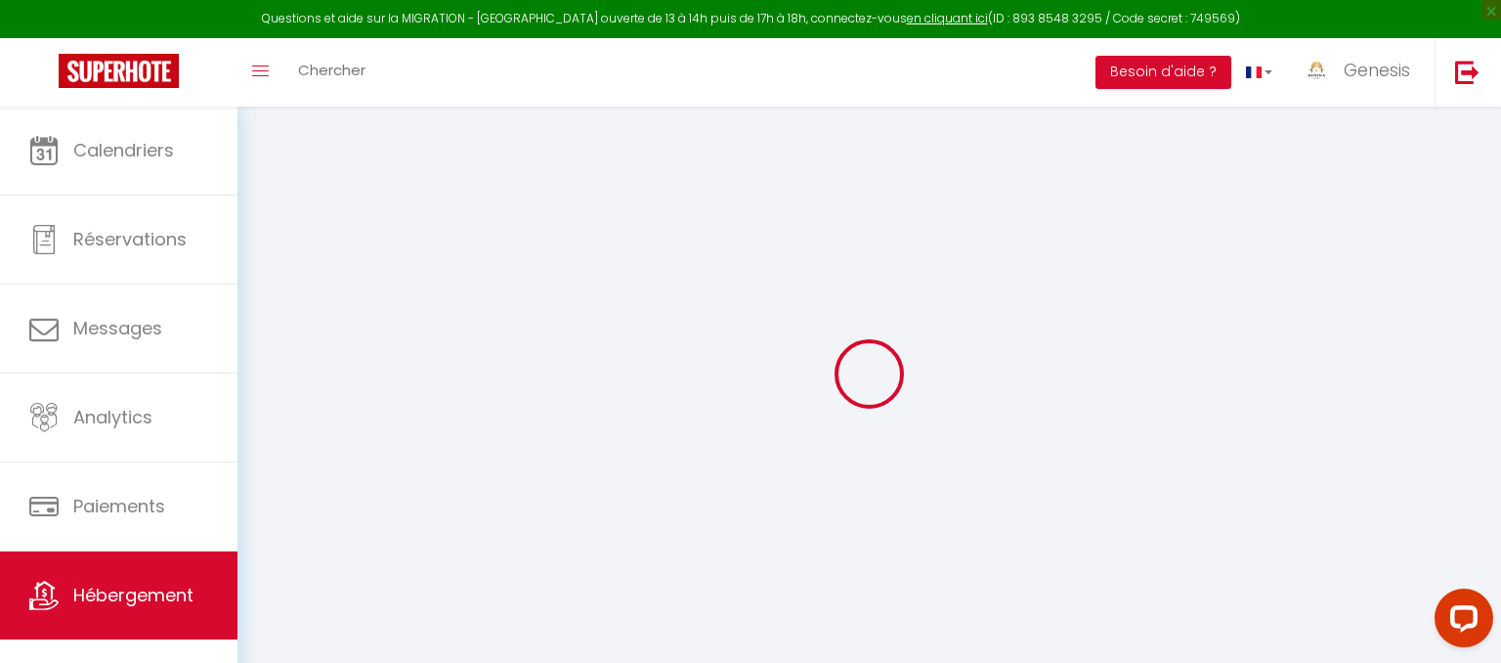
select select
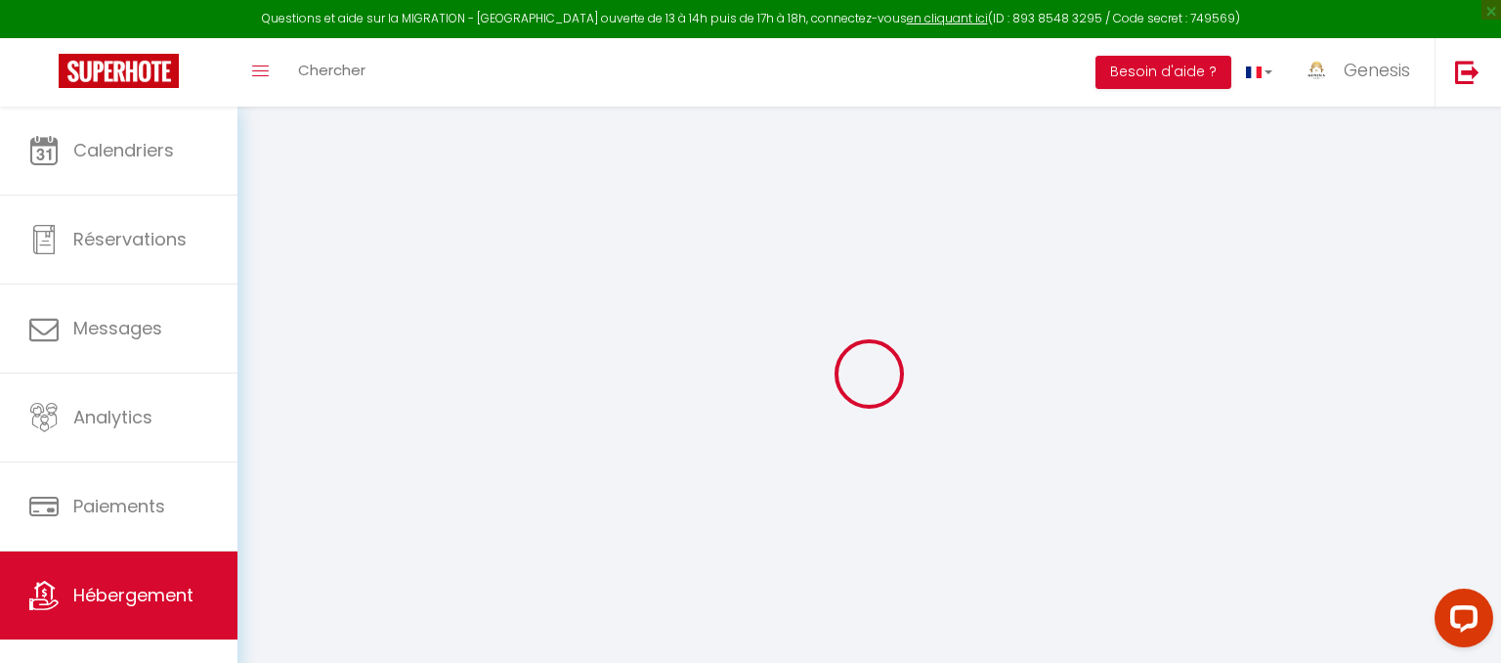
checkbox input "false"
select select
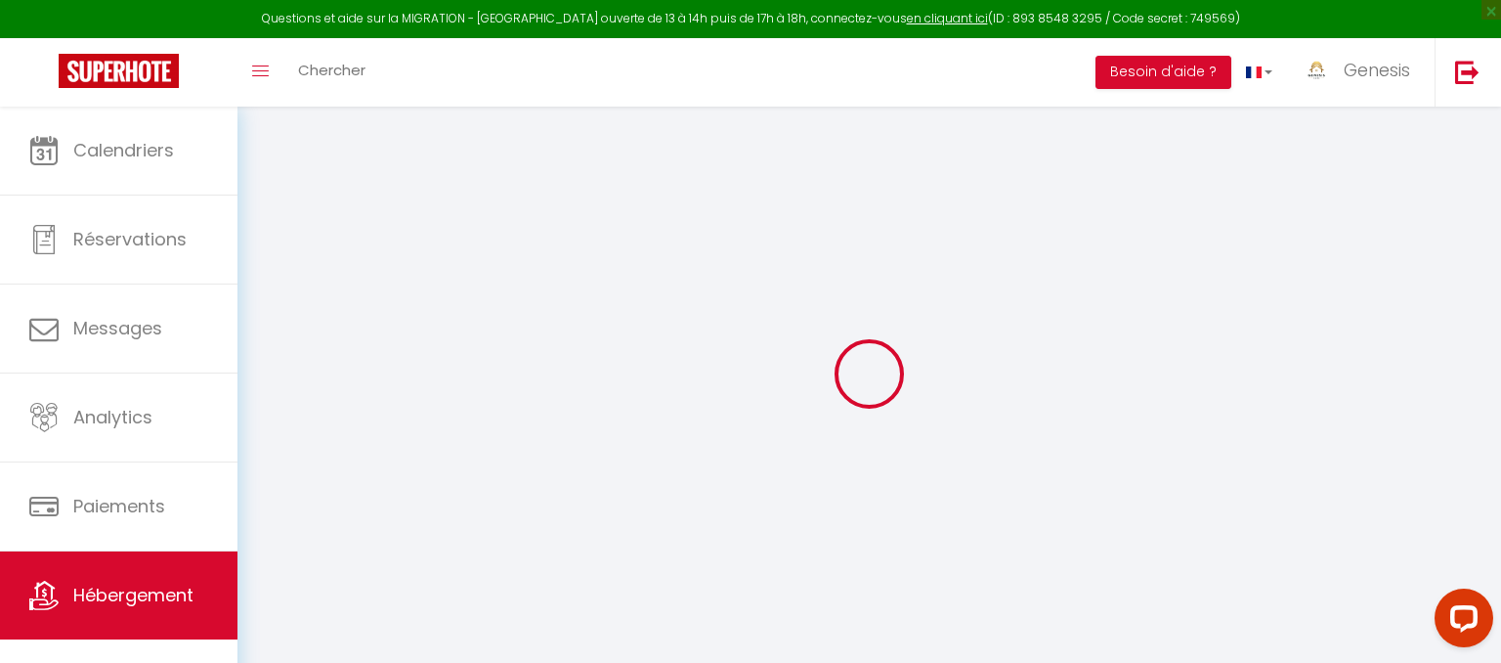
select select
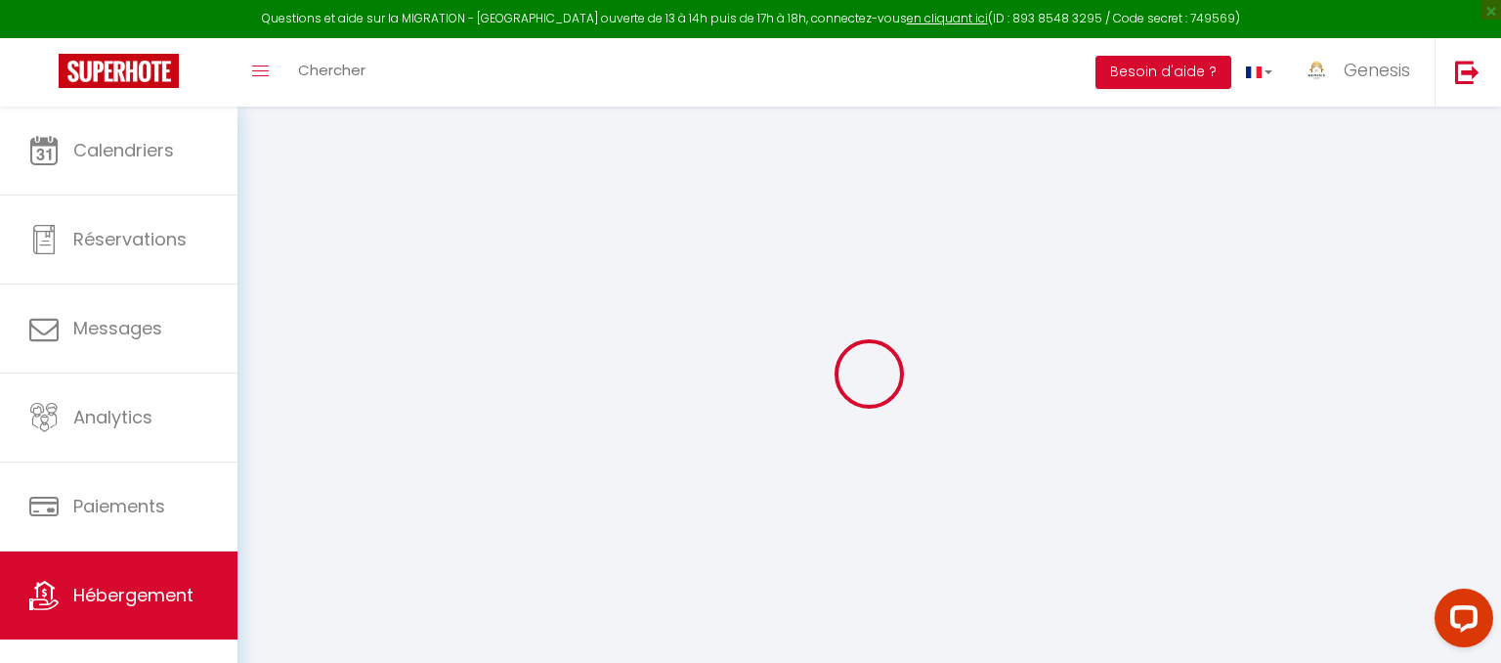
select select
checkbox input "false"
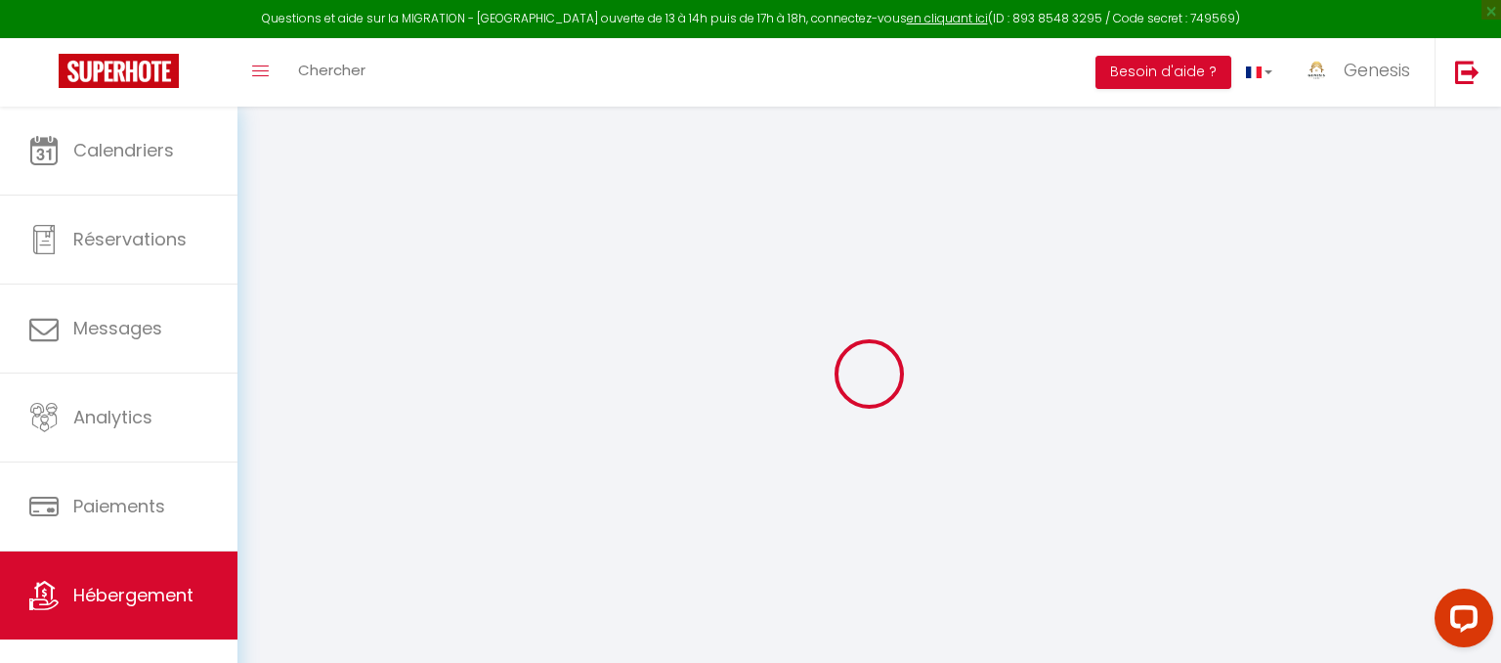
checkbox input "false"
select select
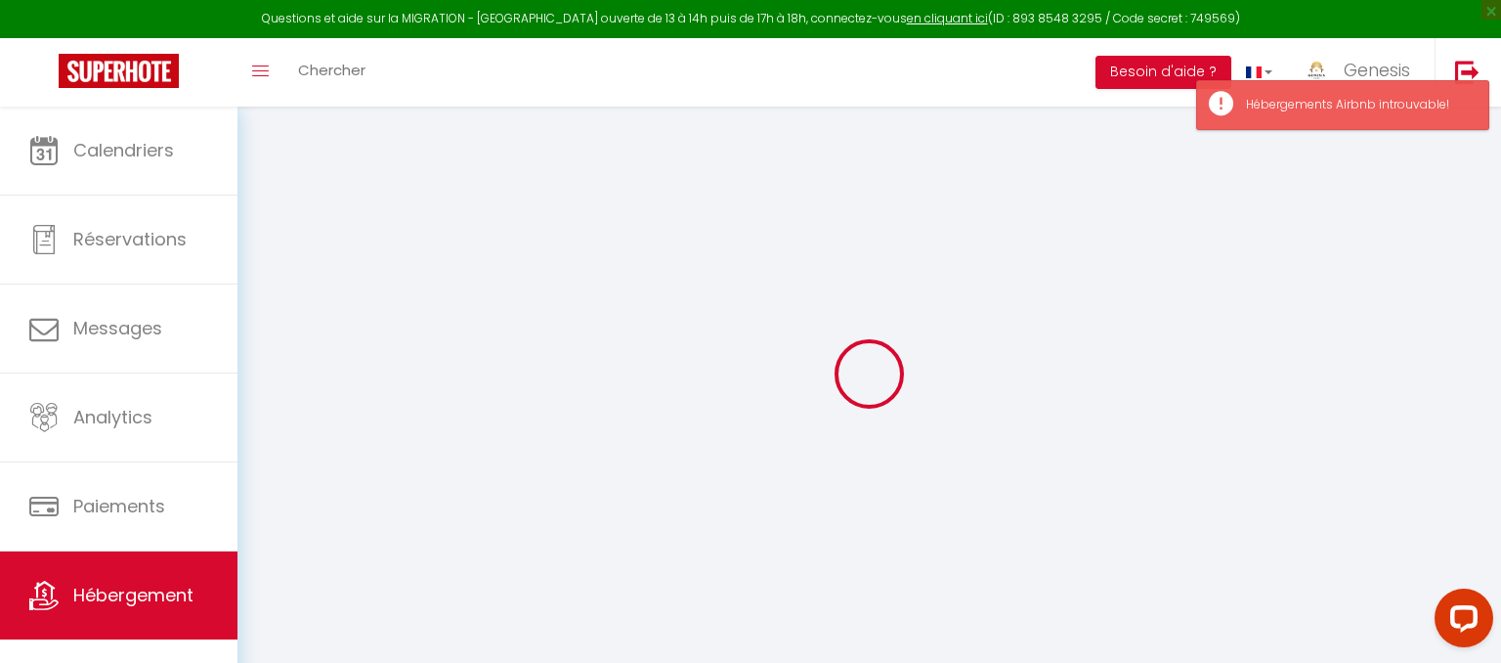
type input "Cocon Perret aux Plages [GEOGRAPHIC_DATA]"
type input "Anais"
type input "AKROUS"
type input "[STREET_ADDRESS][PERSON_NAME]"
type input "76600"
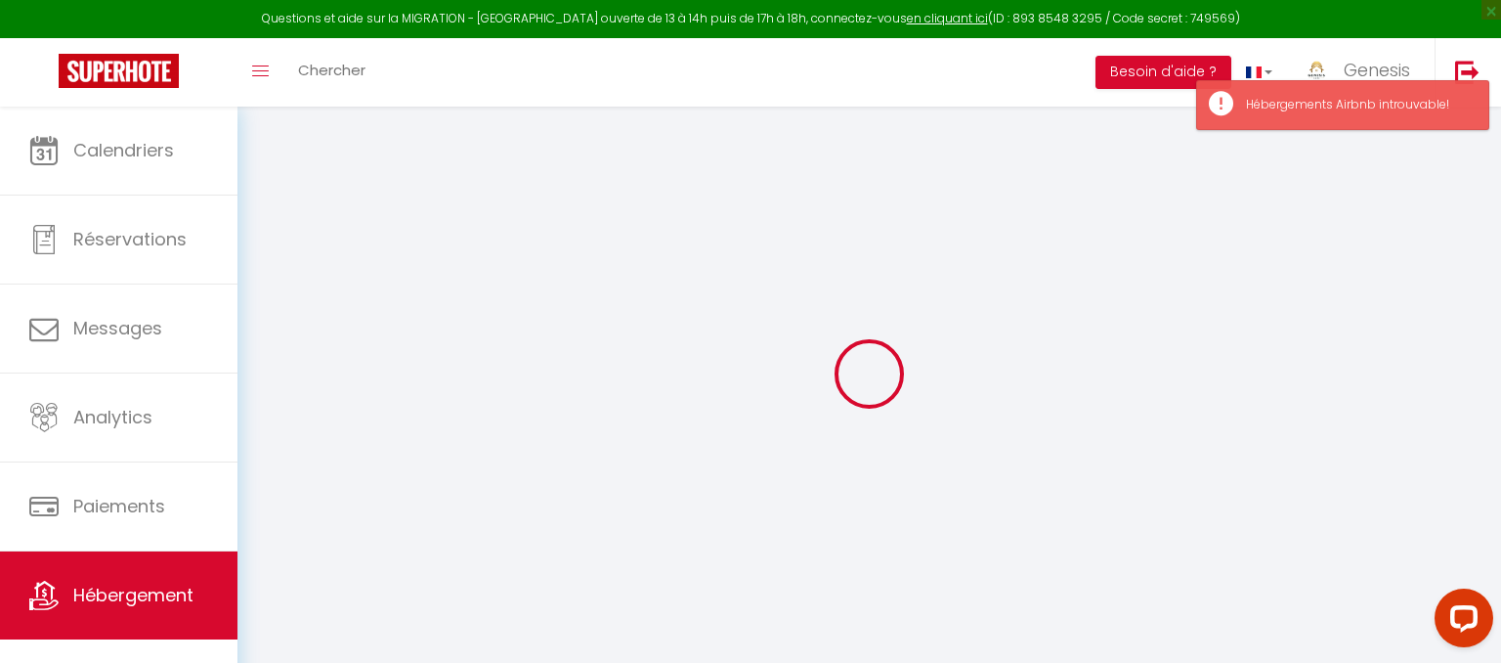
type input "[GEOGRAPHIC_DATA]"
type input "99"
type input "14"
type input "0"
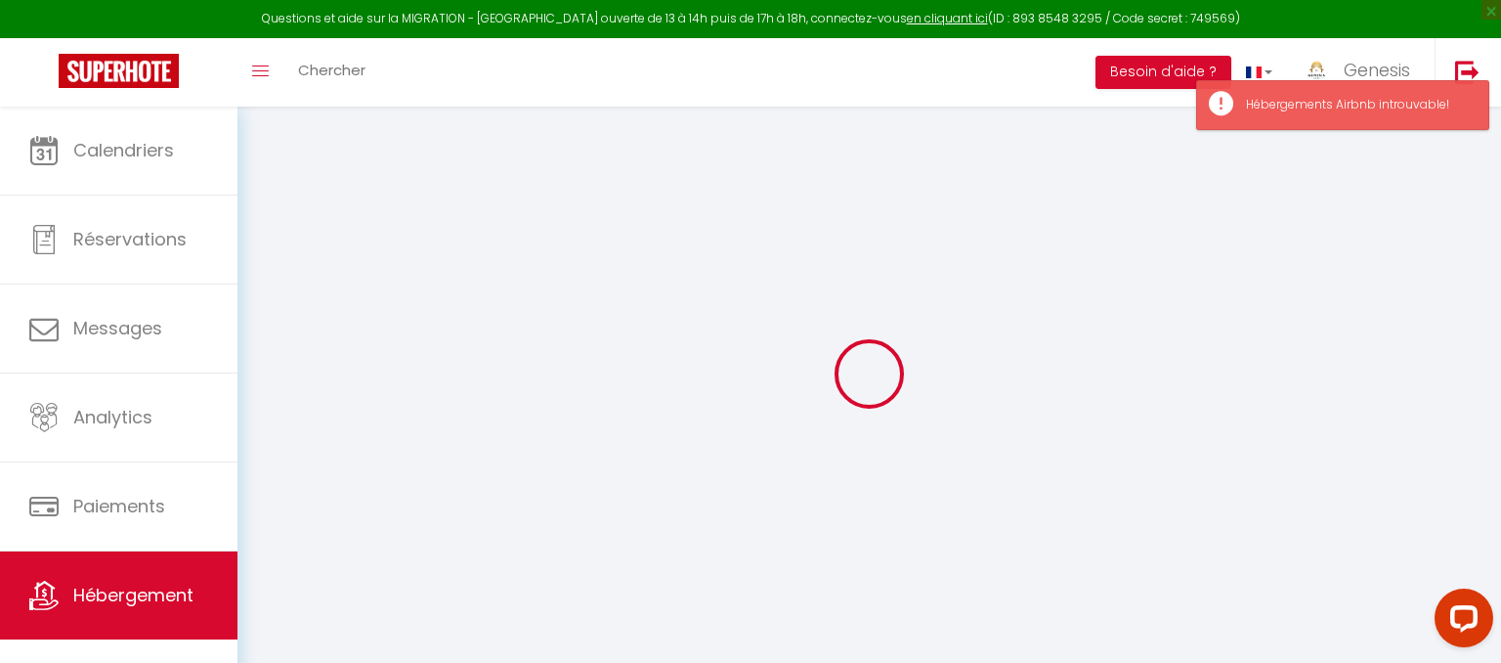
type input "150"
type input "10"
select select
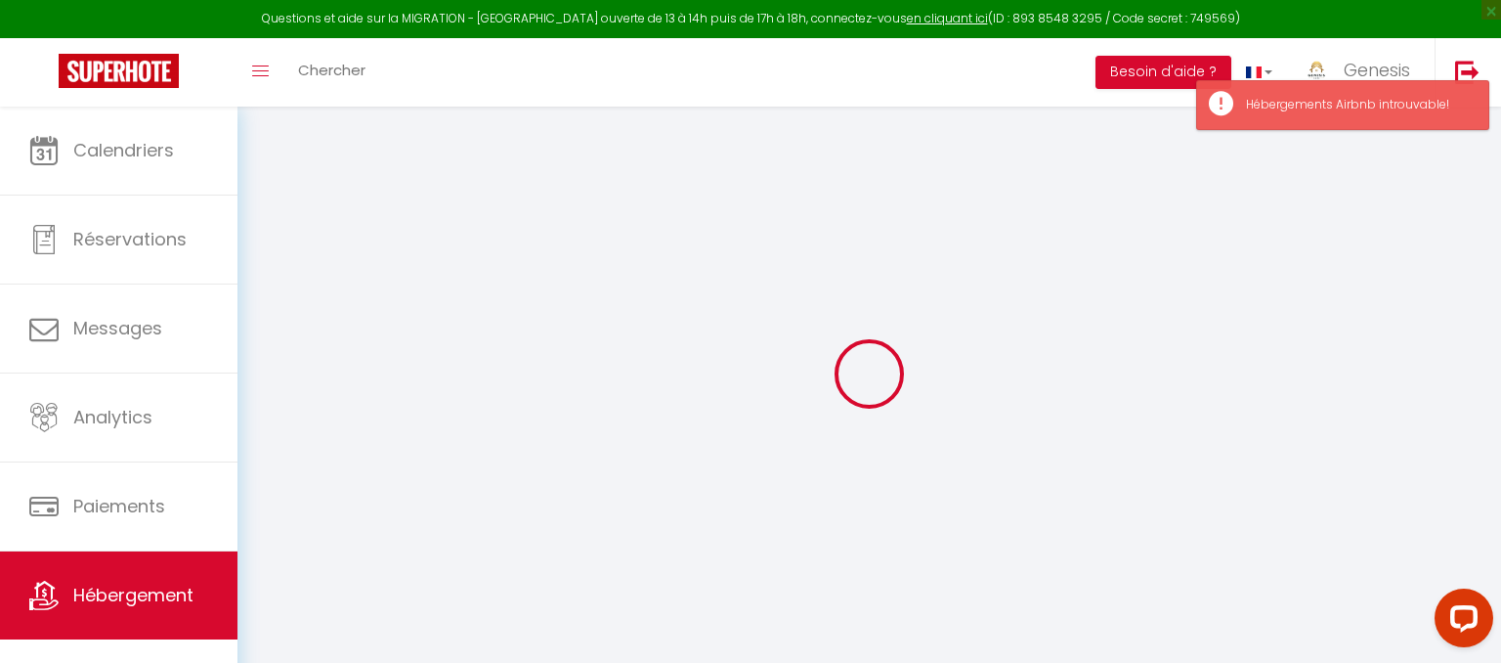
select select
type input "[STREET_ADDRESS][PERSON_NAME]"
type input "76600"
type input "[GEOGRAPHIC_DATA]"
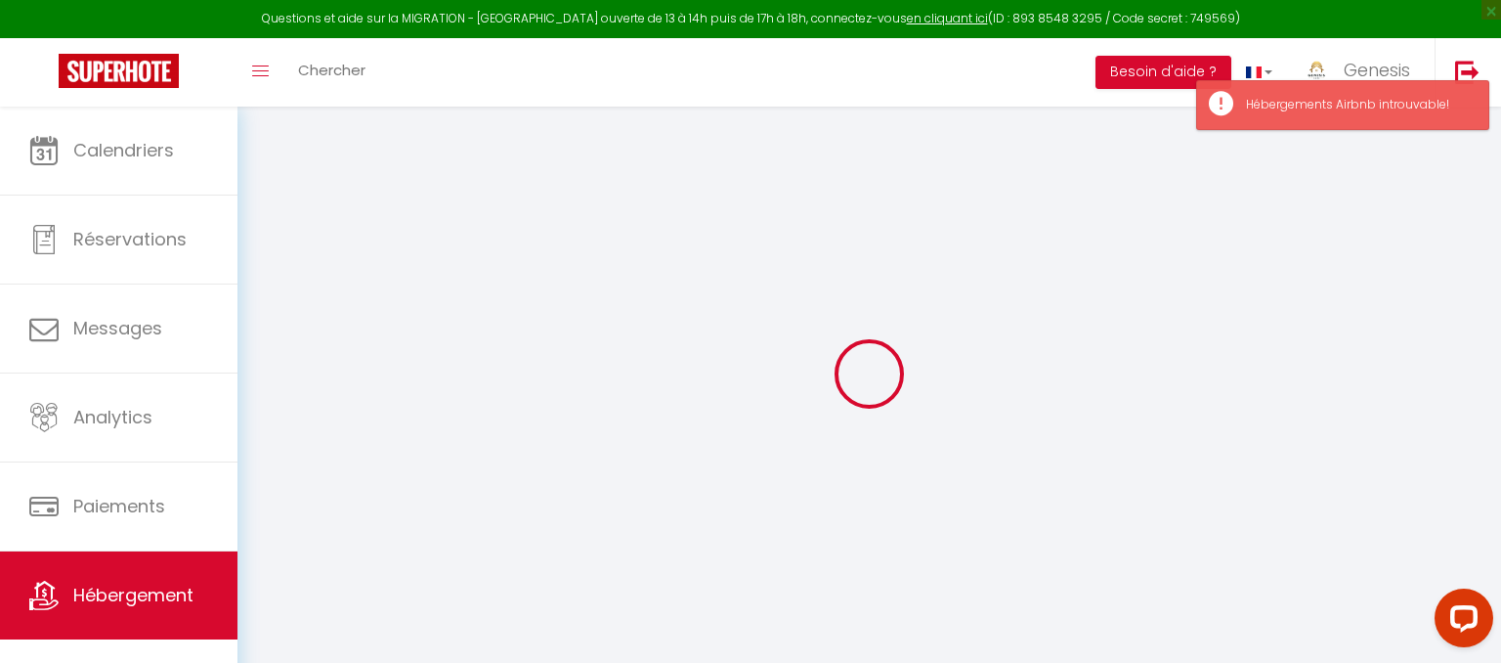
type input "[EMAIL_ADDRESS][DOMAIN_NAME]"
select select "13194"
checkbox input "true"
checkbox input "false"
checkbox input "true"
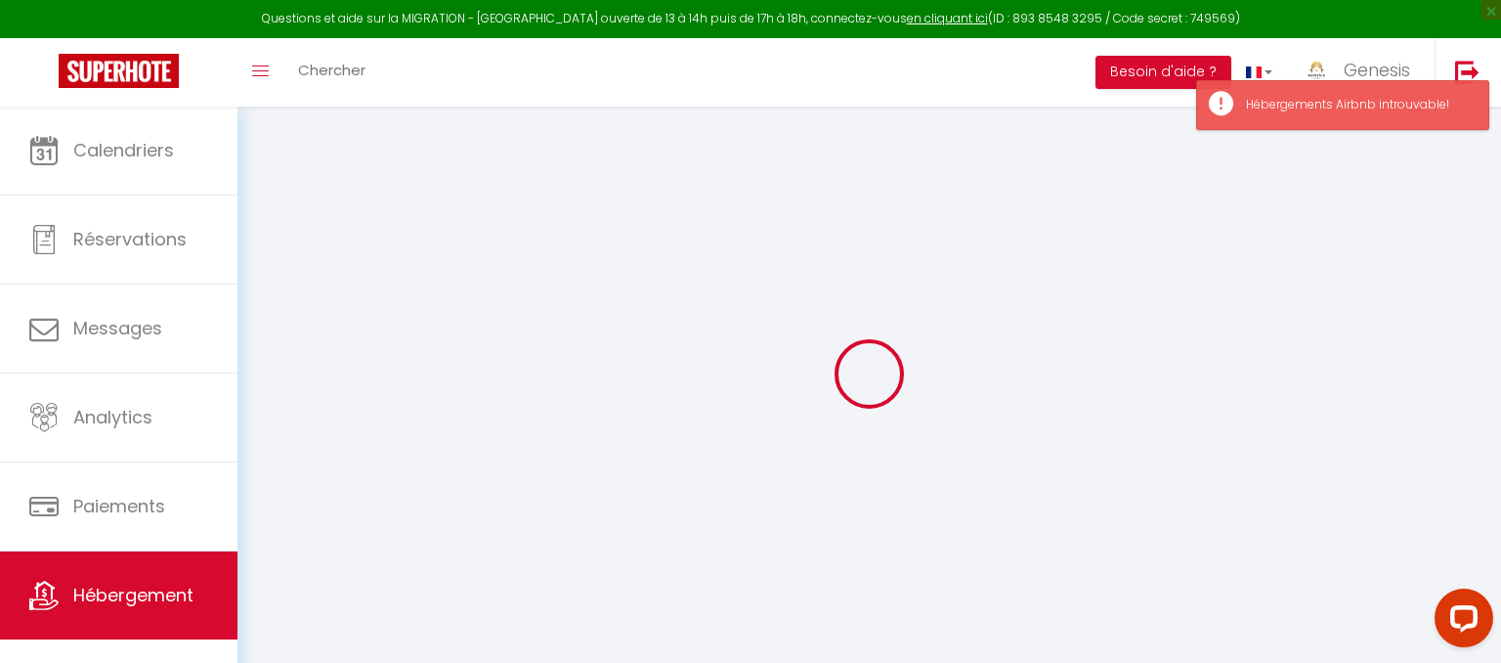
checkbox input "false"
radio input "true"
type input "18"
type input "20"
type input "0"
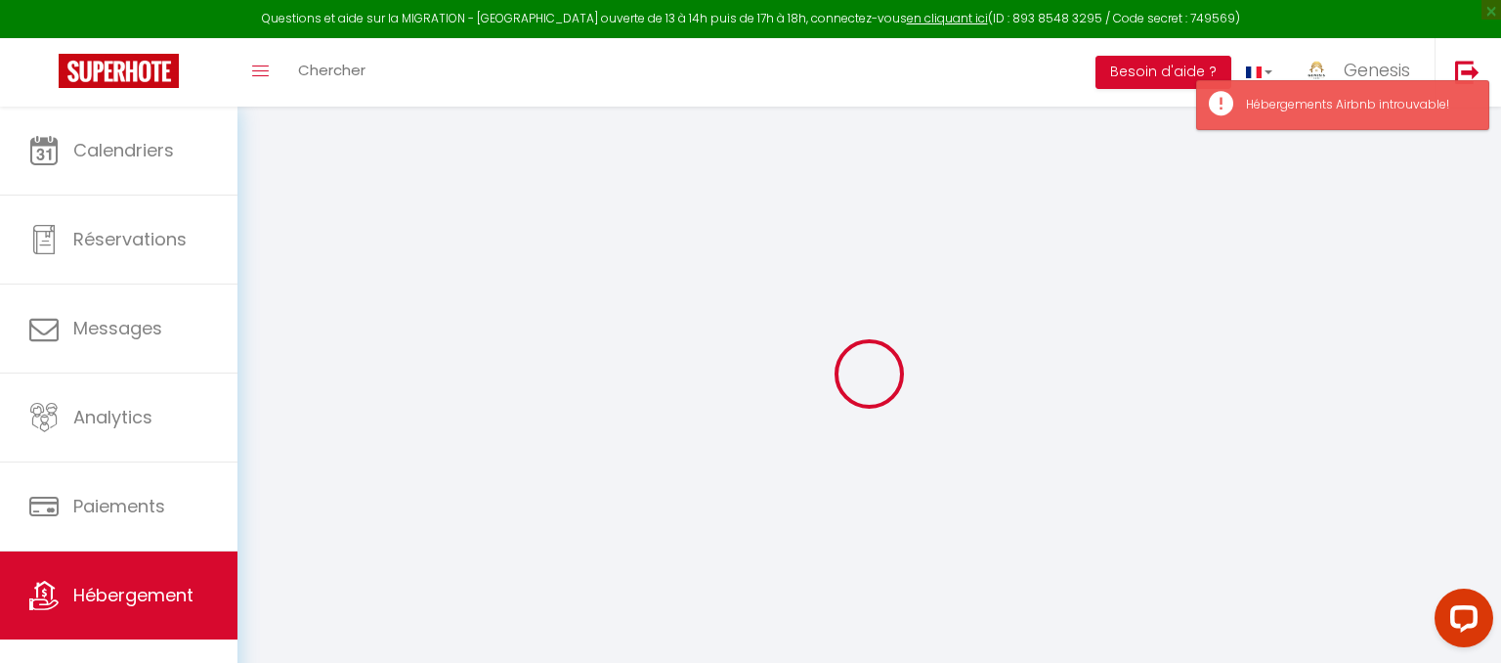
type input "0"
select select
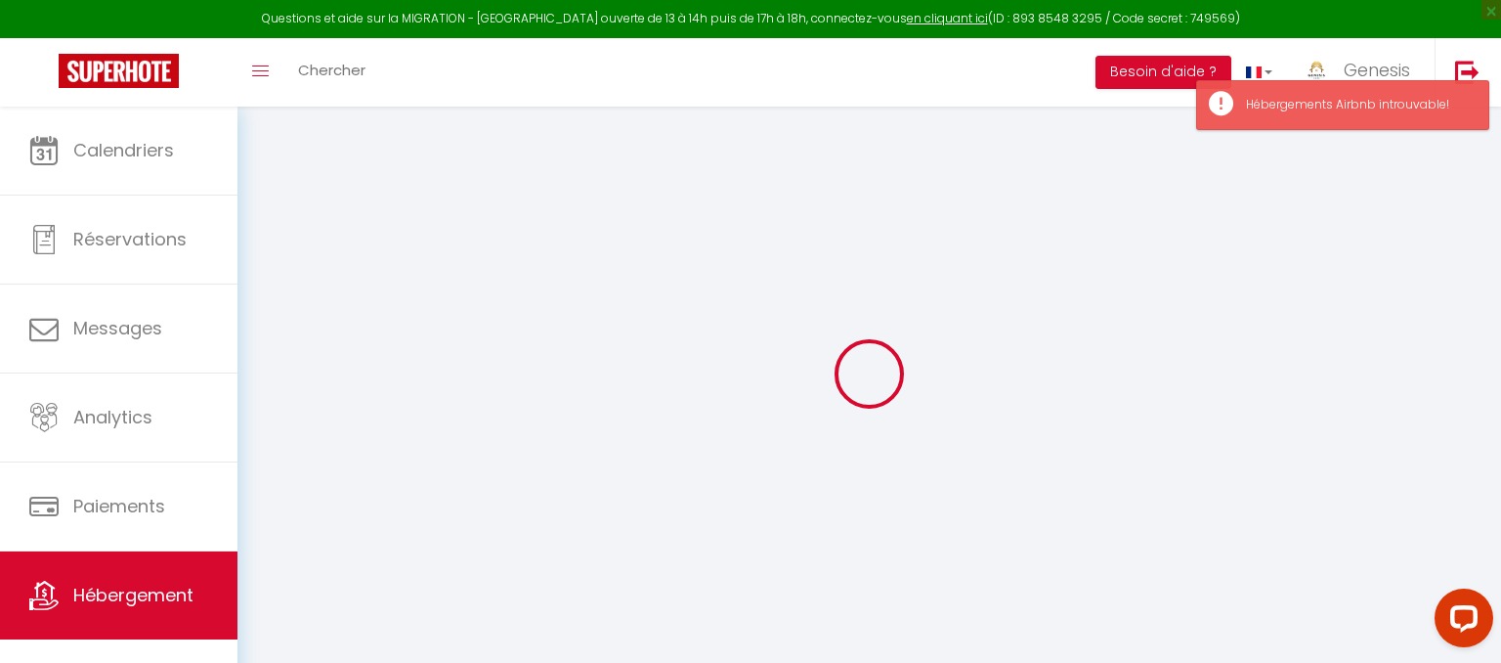
select select
checkbox input "true"
checkbox input "false"
checkbox input "true"
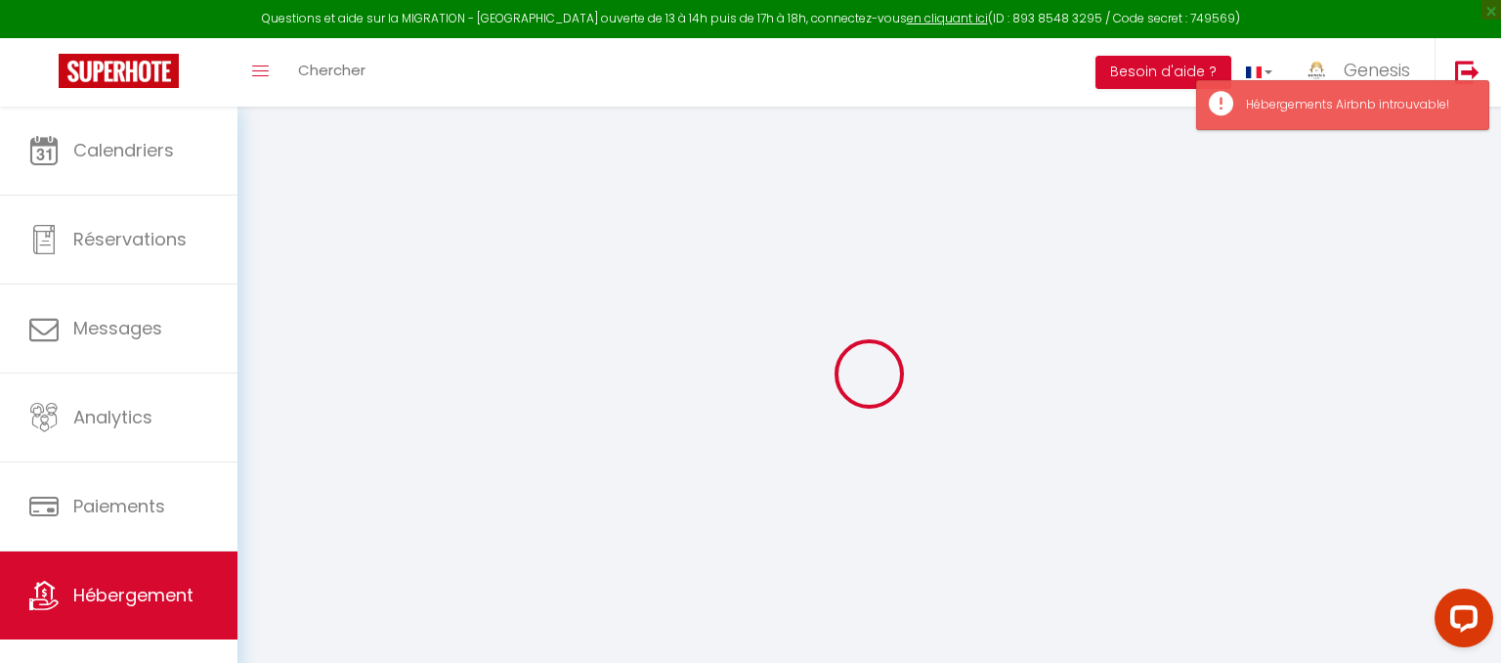
checkbox input "false"
select select "- 2 %"
select select "+ 17 %"
select select
checkbox input "true"
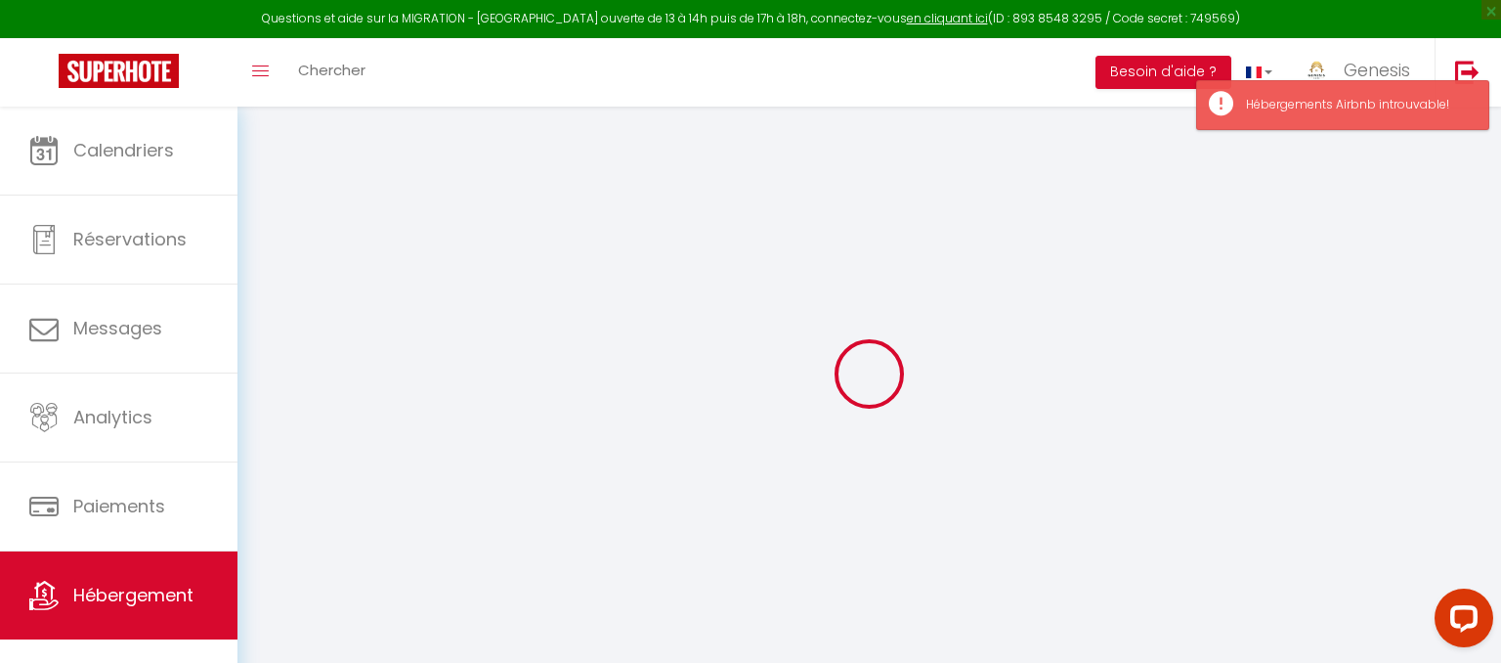
checkbox input "false"
checkbox input "true"
checkbox input "false"
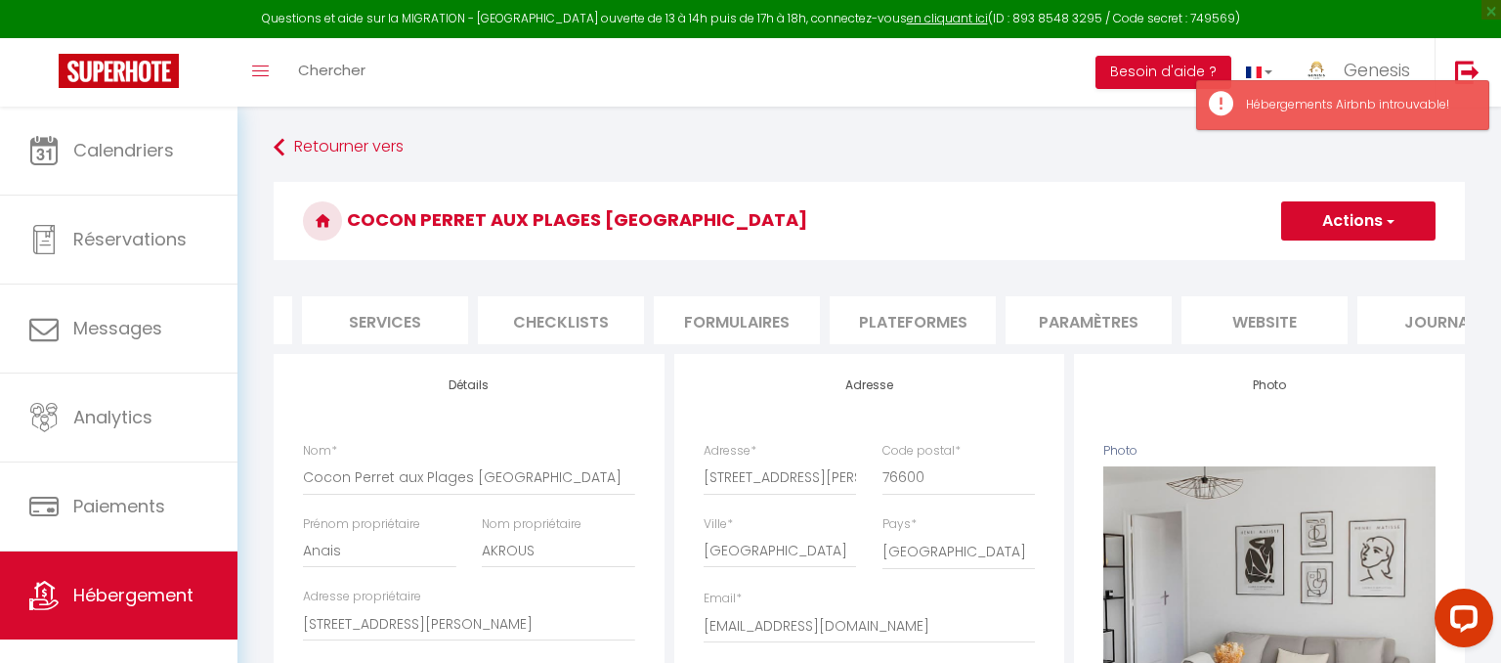
scroll to position [0, 567]
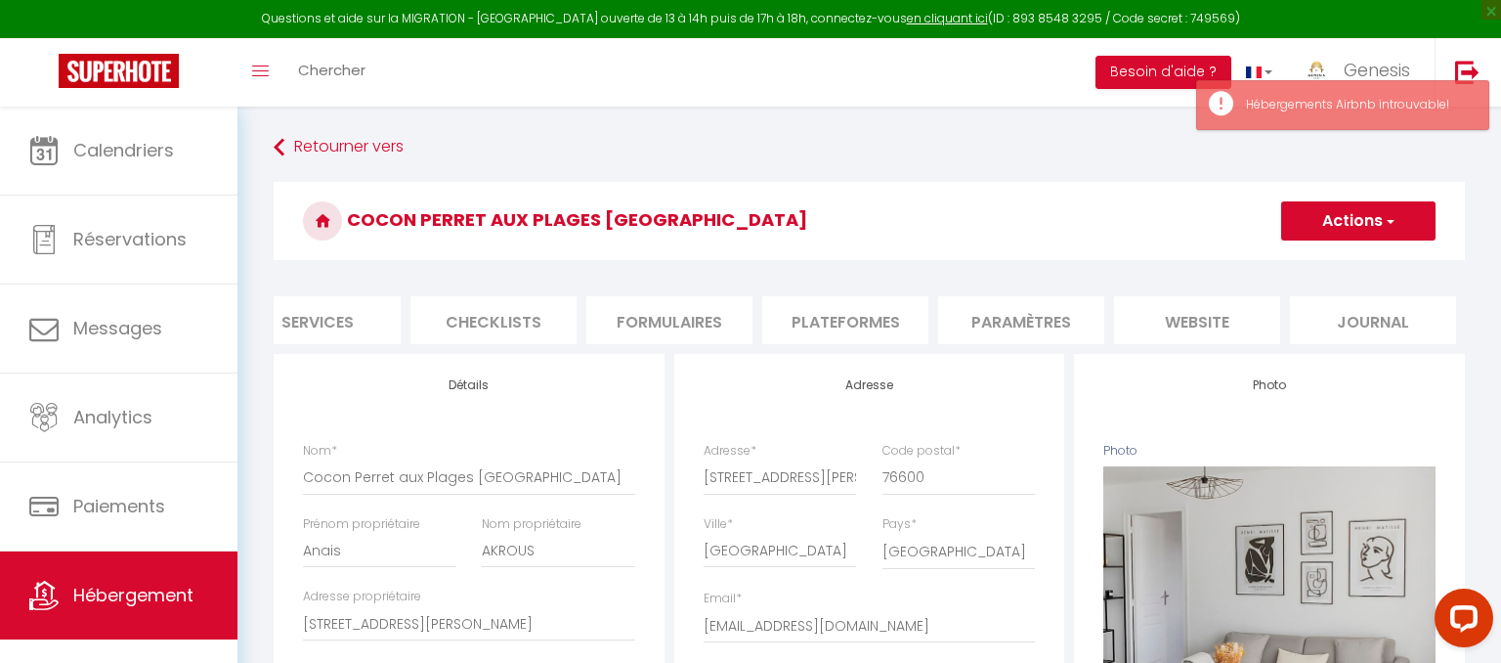
click at [885, 311] on li "Plateformes" at bounding box center [845, 320] width 166 height 48
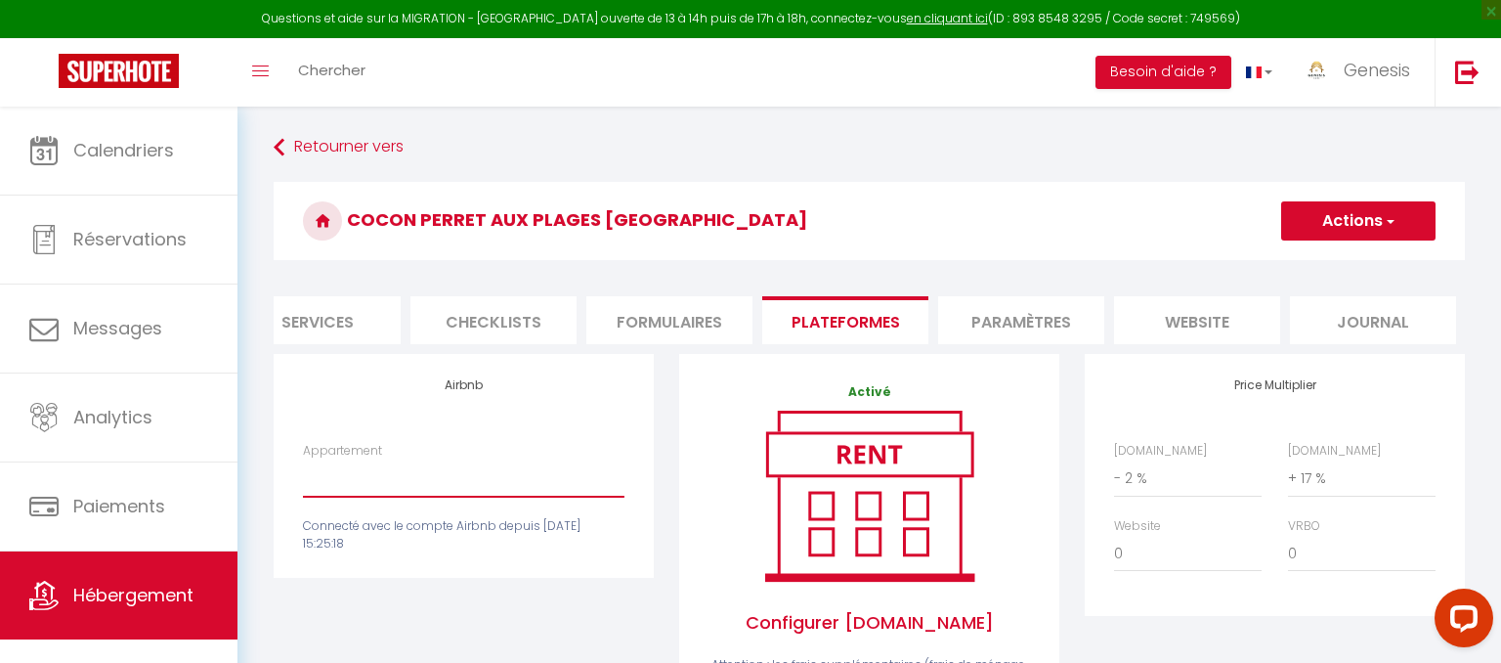
click at [303, 459] on select "Appartement" at bounding box center [464, 477] width 322 height 37
click option at bounding box center [0, 0] width 0 height 0
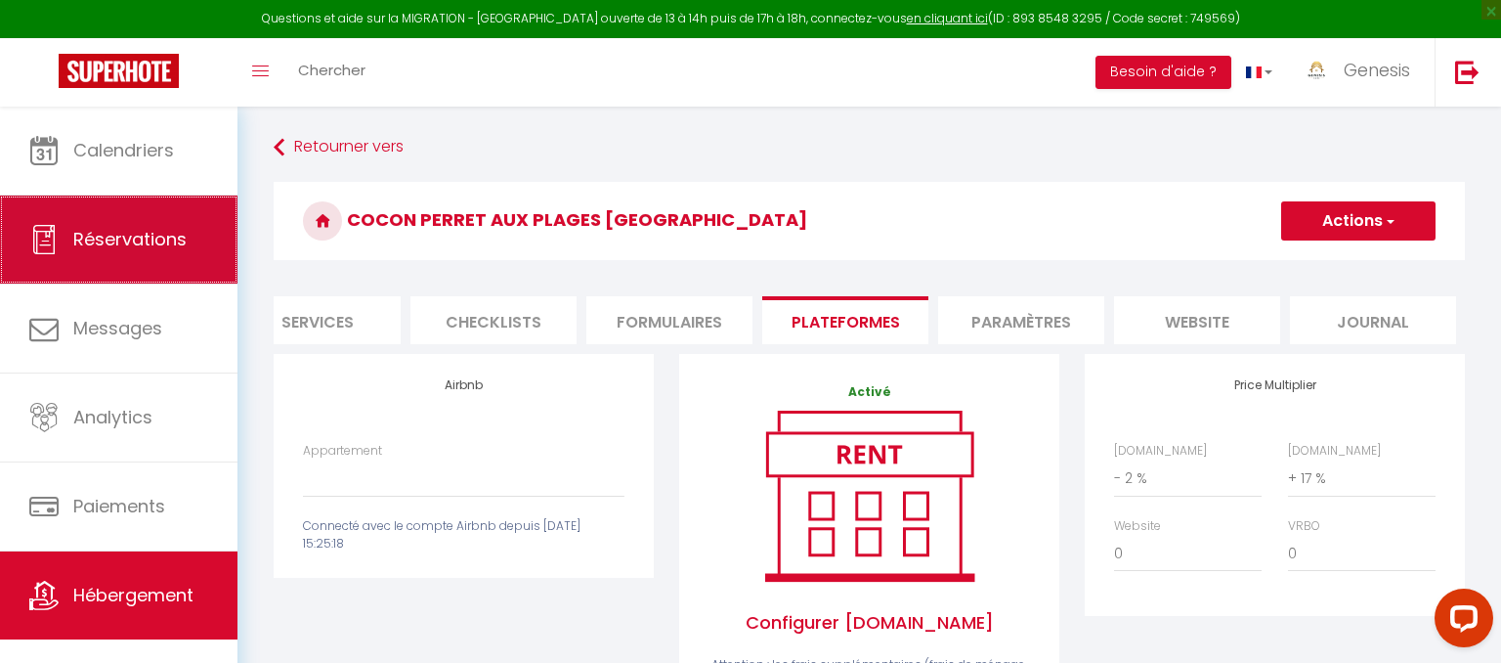
click at [158, 250] on span "Réservations" at bounding box center [129, 239] width 113 height 24
select select "not_cancelled"
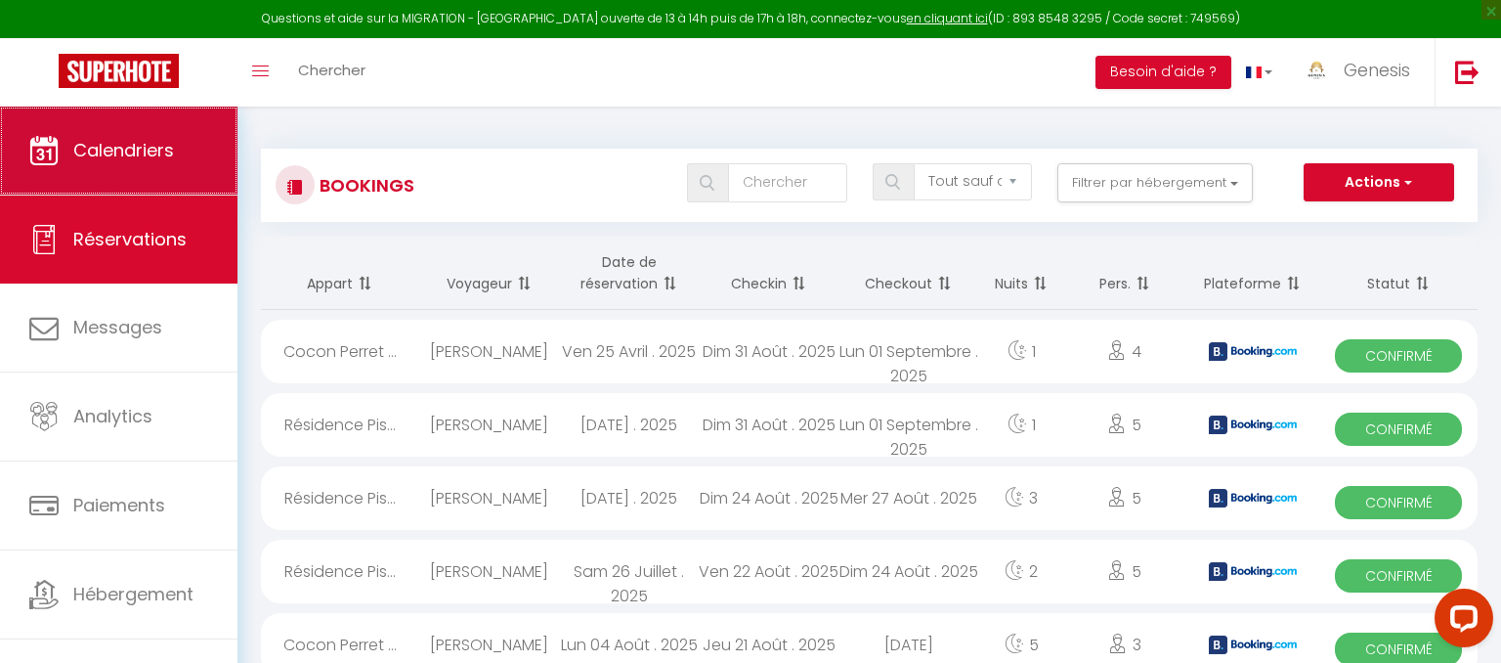
click at [158, 145] on span "Calendriers" at bounding box center [123, 150] width 101 height 24
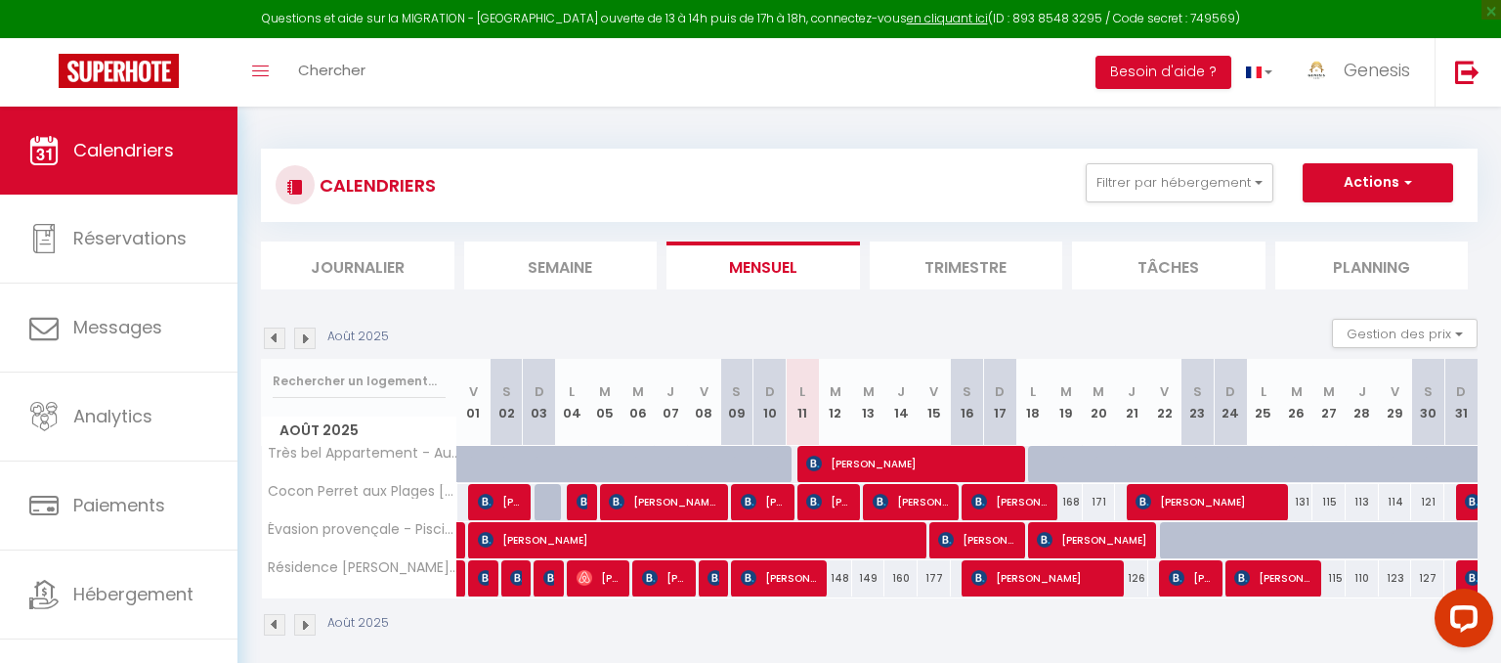
click at [796, 578] on span "[PERSON_NAME]" at bounding box center [779, 577] width 77 height 37
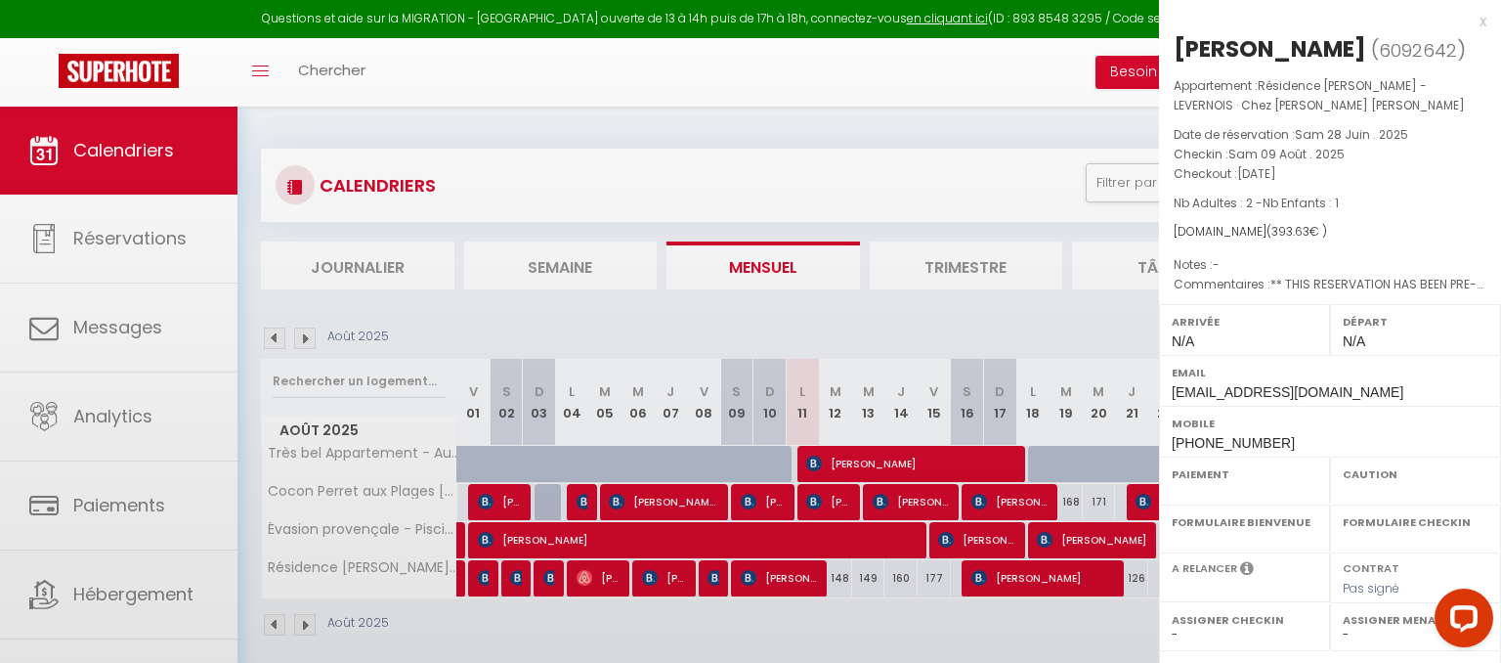
select select "OK"
select select "1"
select select "0"
select select "1"
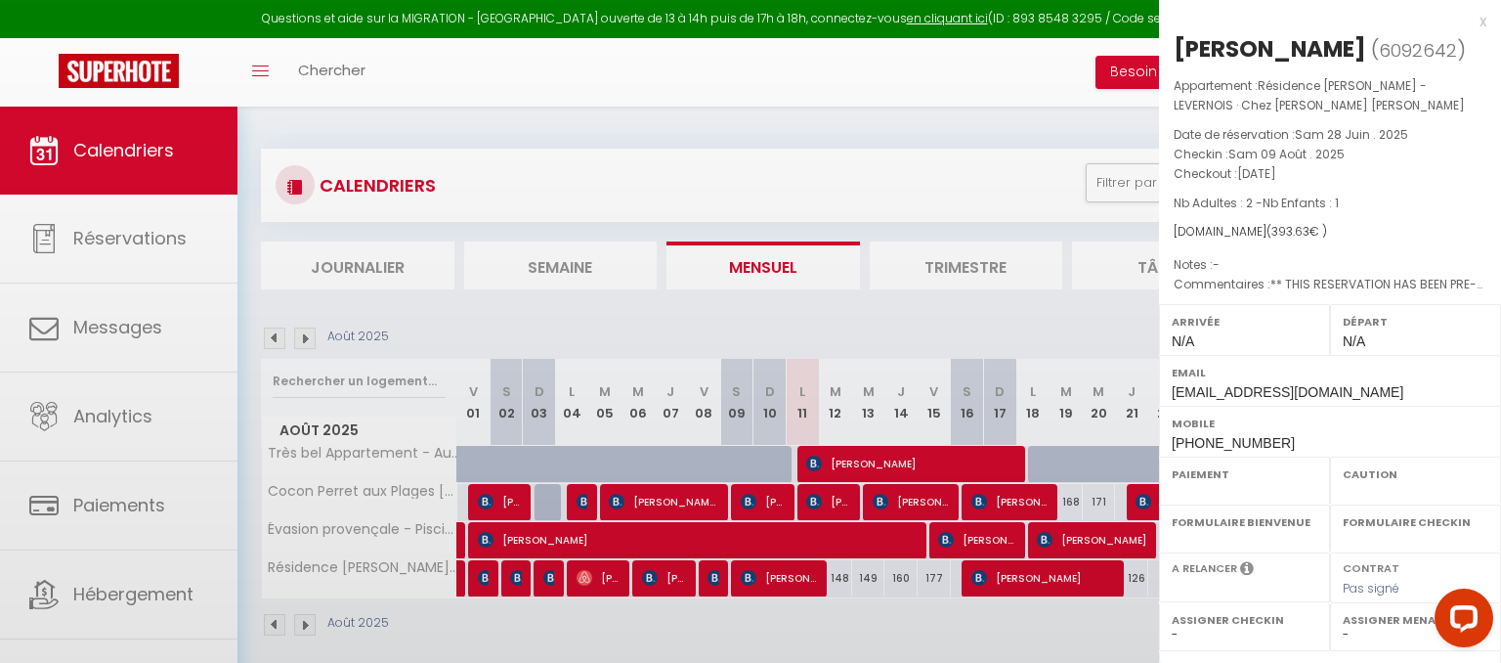
select select
select select "41796"
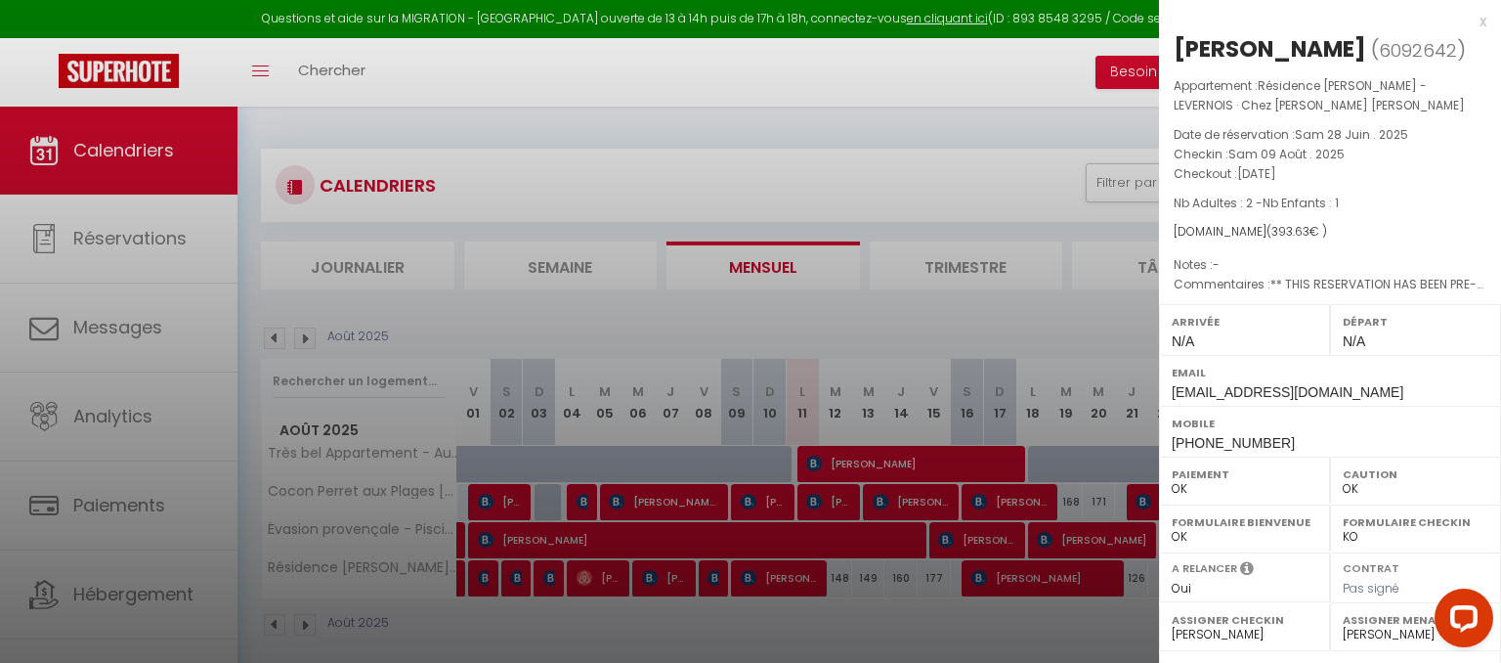
click at [124, 329] on div at bounding box center [750, 331] width 1501 height 663
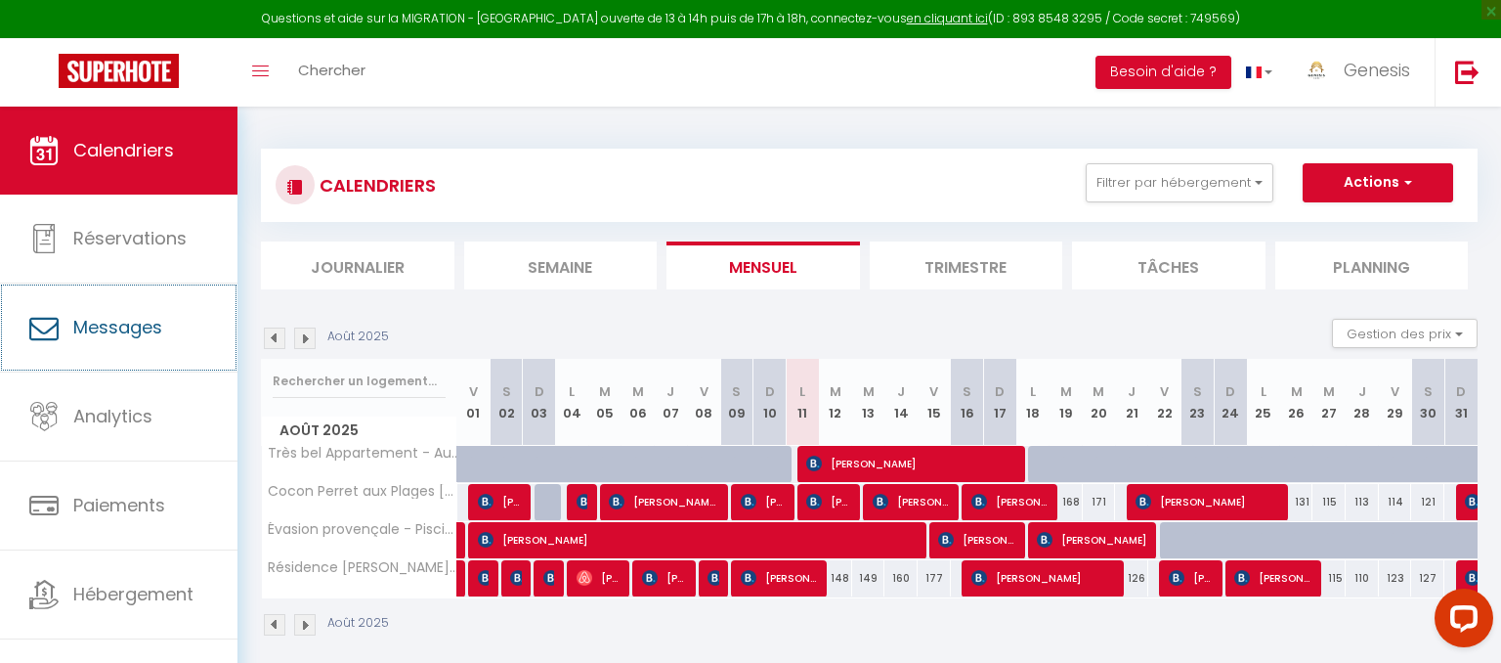
click at [124, 329] on span "Messages" at bounding box center [117, 327] width 89 height 24
select select "message"
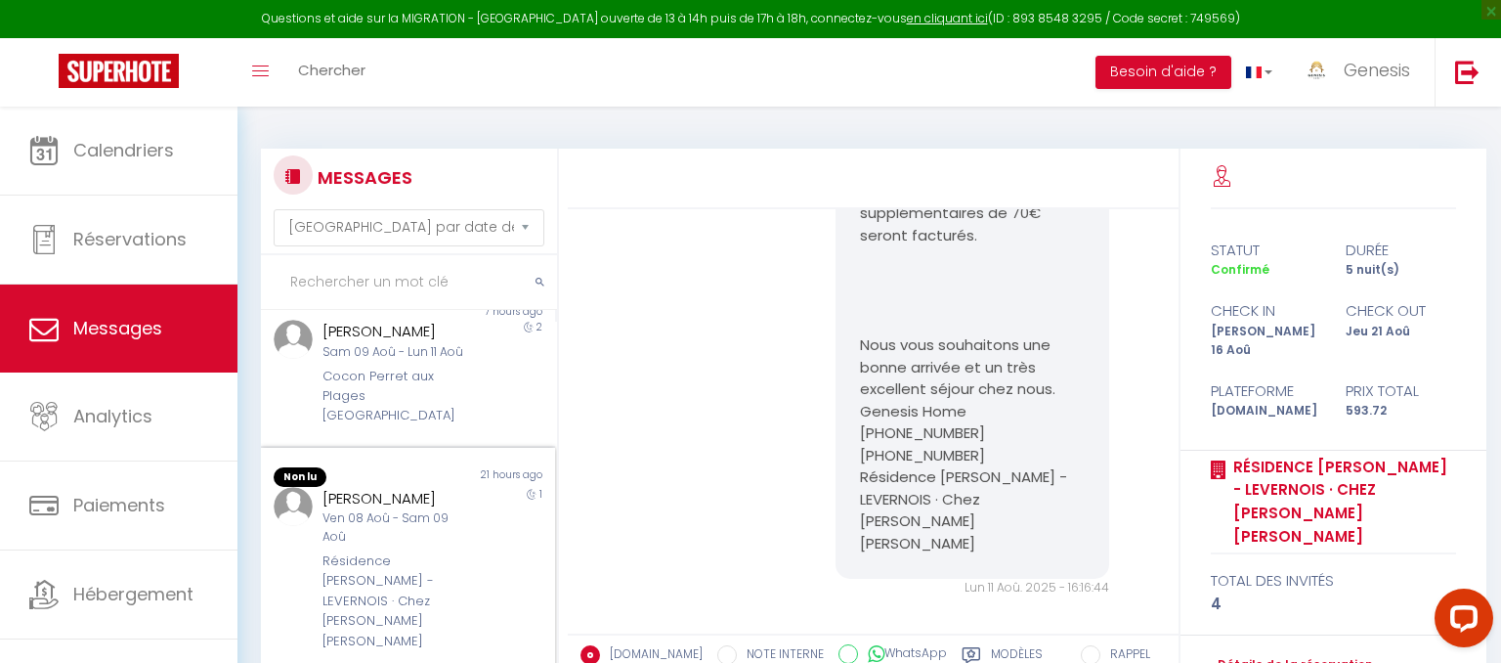
scroll to position [617, 0]
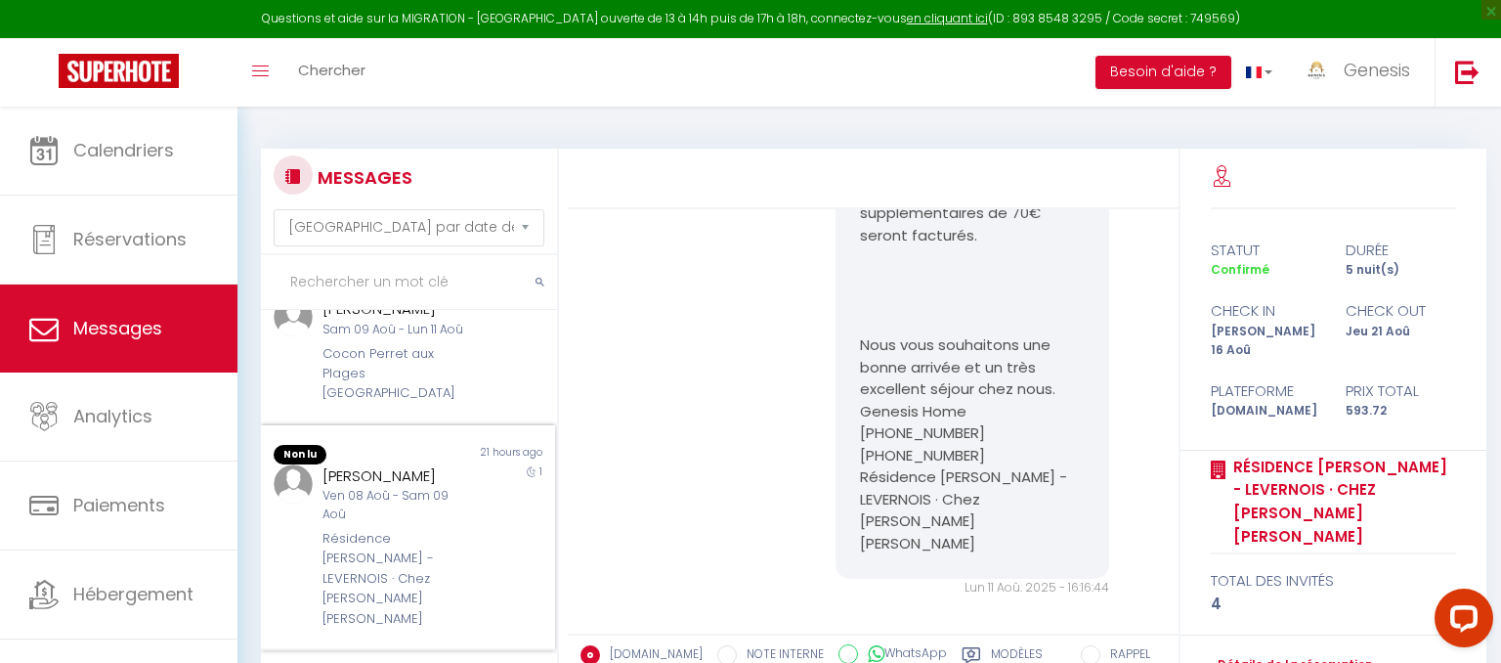
click at [452, 529] on div "Résidence [PERSON_NAME] - LEVERNOIS · Chez [PERSON_NAME] [PERSON_NAME]" at bounding box center [396, 579] width 146 height 100
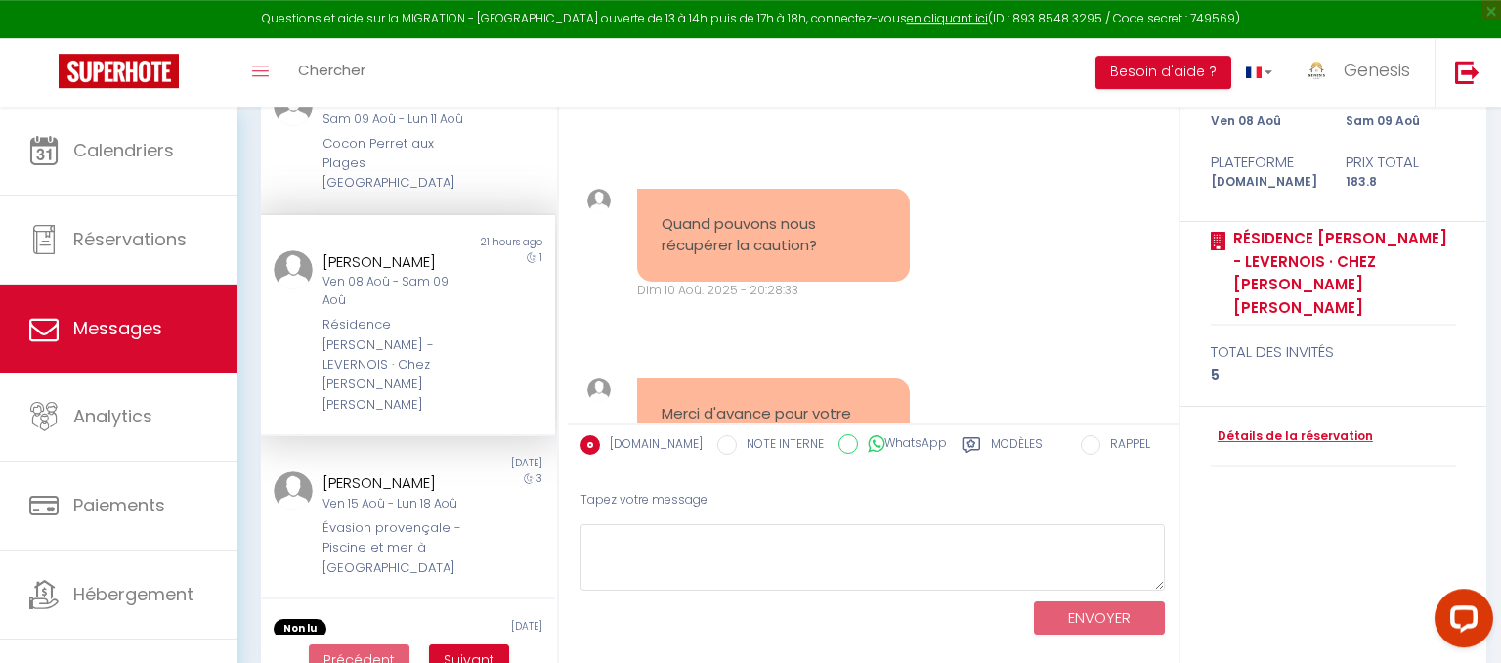
scroll to position [12135, 0]
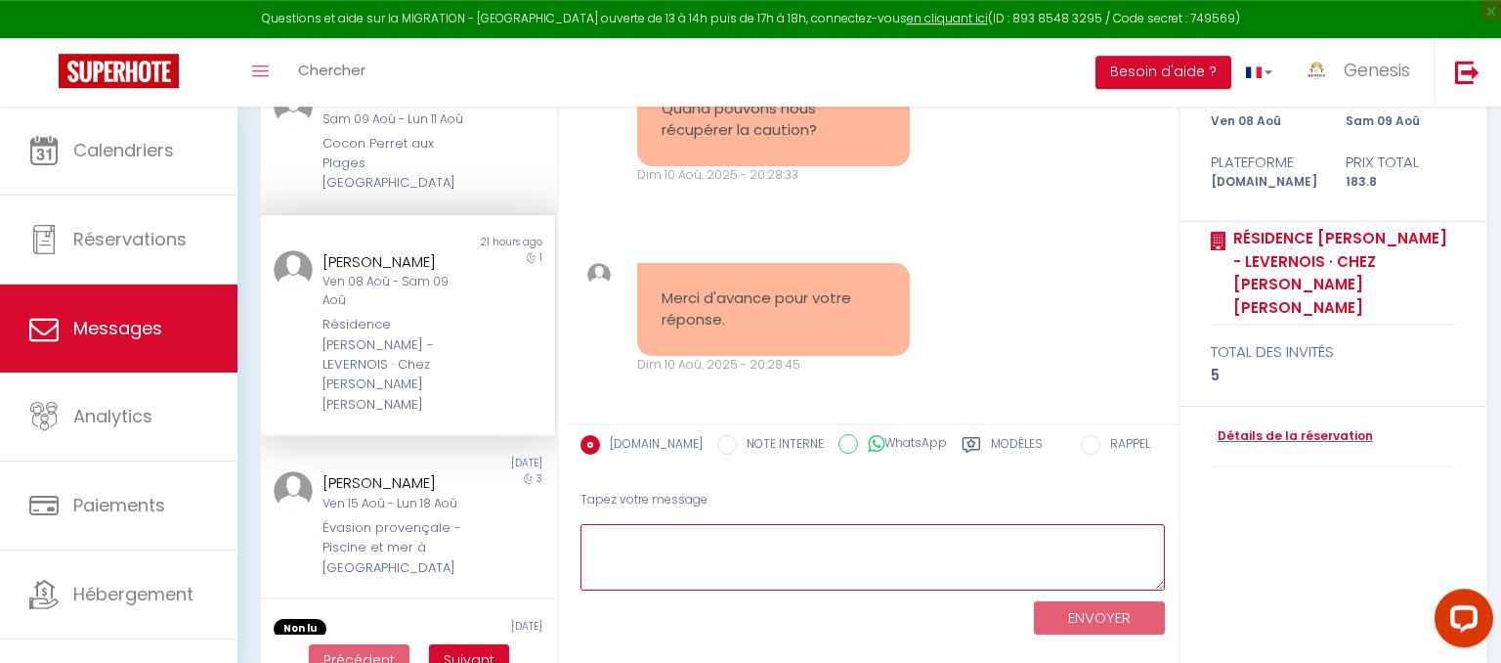
click at [731, 537] on textarea at bounding box center [873, 557] width 585 height 67
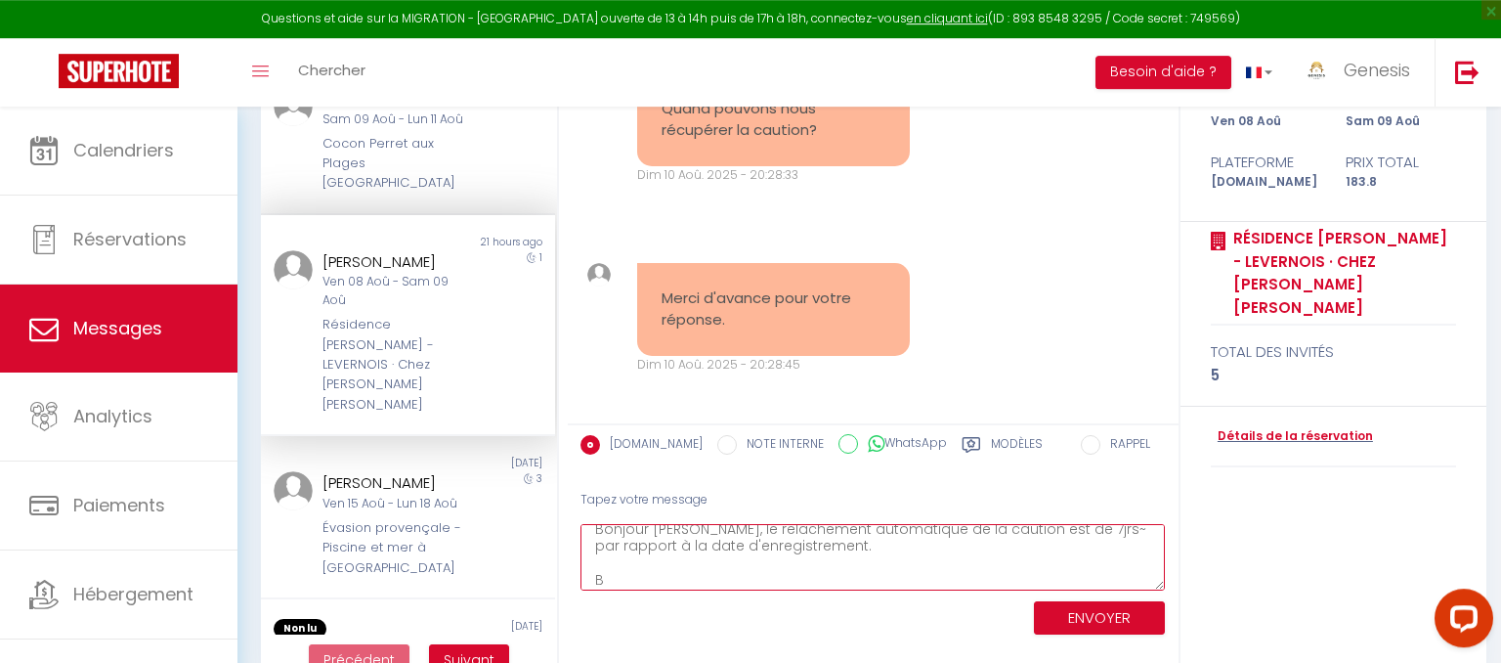
scroll to position [12, 0]
click at [793, 531] on textarea "Bonjour Delphine, le relachement automatique de la caution est de 7jrs~ par rap…" at bounding box center [873, 557] width 585 height 67
type textarea "Bonjour Delphine, le relachement automatique de la caution est de 7jrs~ par rap…"
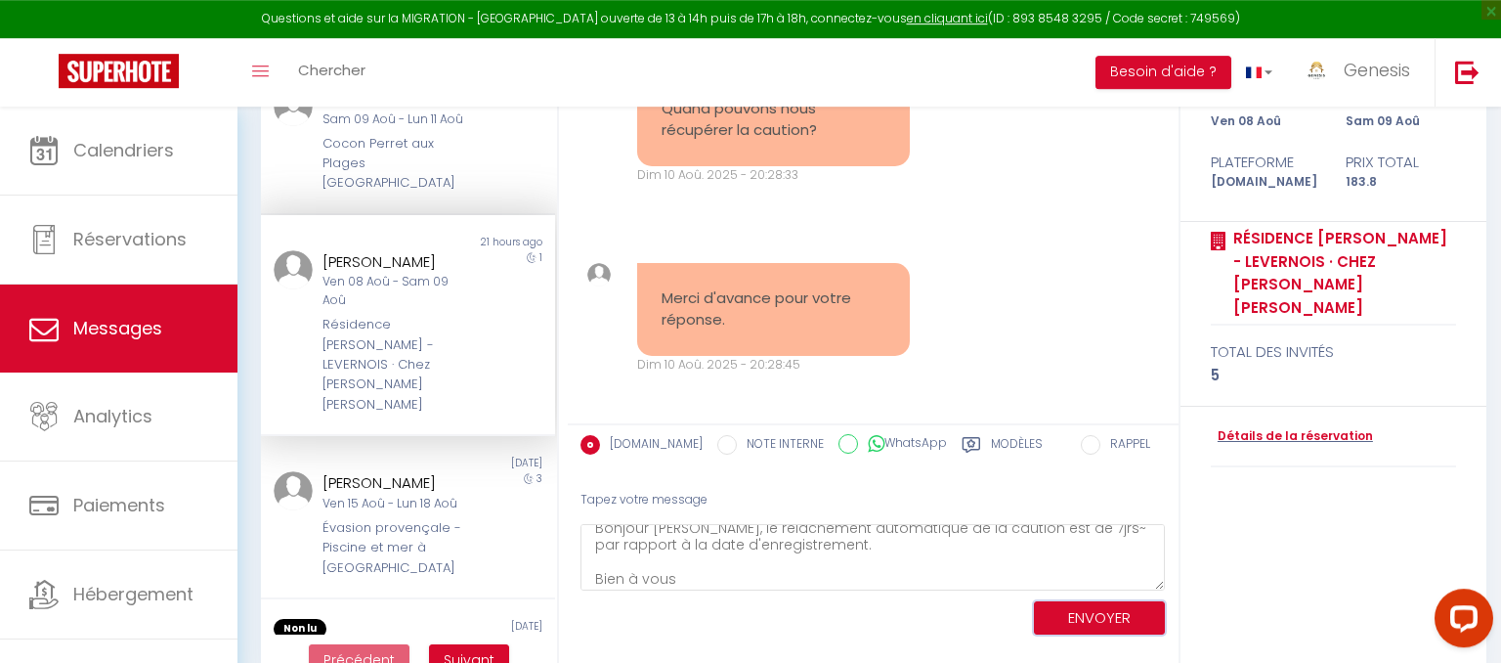
click at [1082, 623] on button "ENVOYER" at bounding box center [1099, 618] width 131 height 34
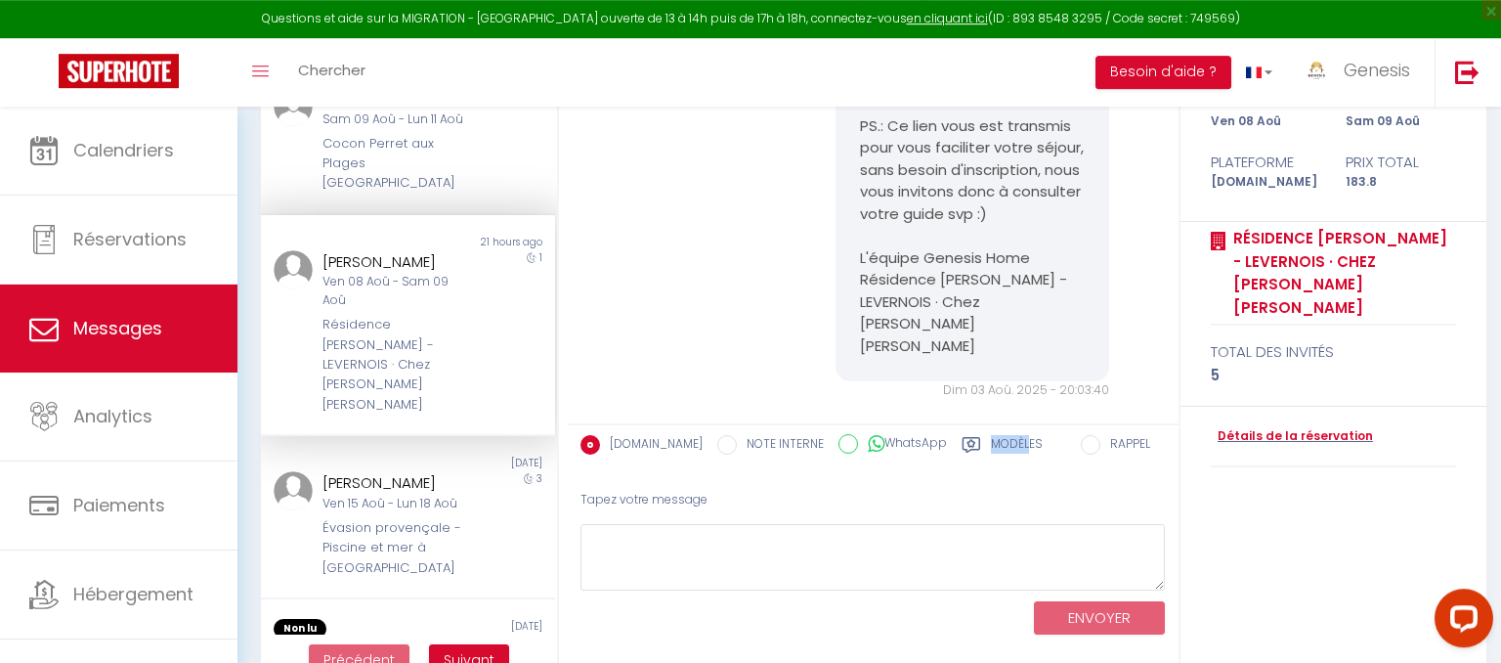
scroll to position [5367, 0]
drag, startPoint x: 862, startPoint y: 183, endPoint x: 1054, endPoint y: 287, distance: 218.3
click at [1054, 287] on pre "Delphine, Suite à votre réservation, recevez votre guide de séjour : https://su…" at bounding box center [972, 162] width 224 height 374
copy pre "Suite à votre réservation, recevez votre guide de séjour : https://superhote.co…"
click at [946, 21] on link "en cliquant ici" at bounding box center [947, 18] width 81 height 17
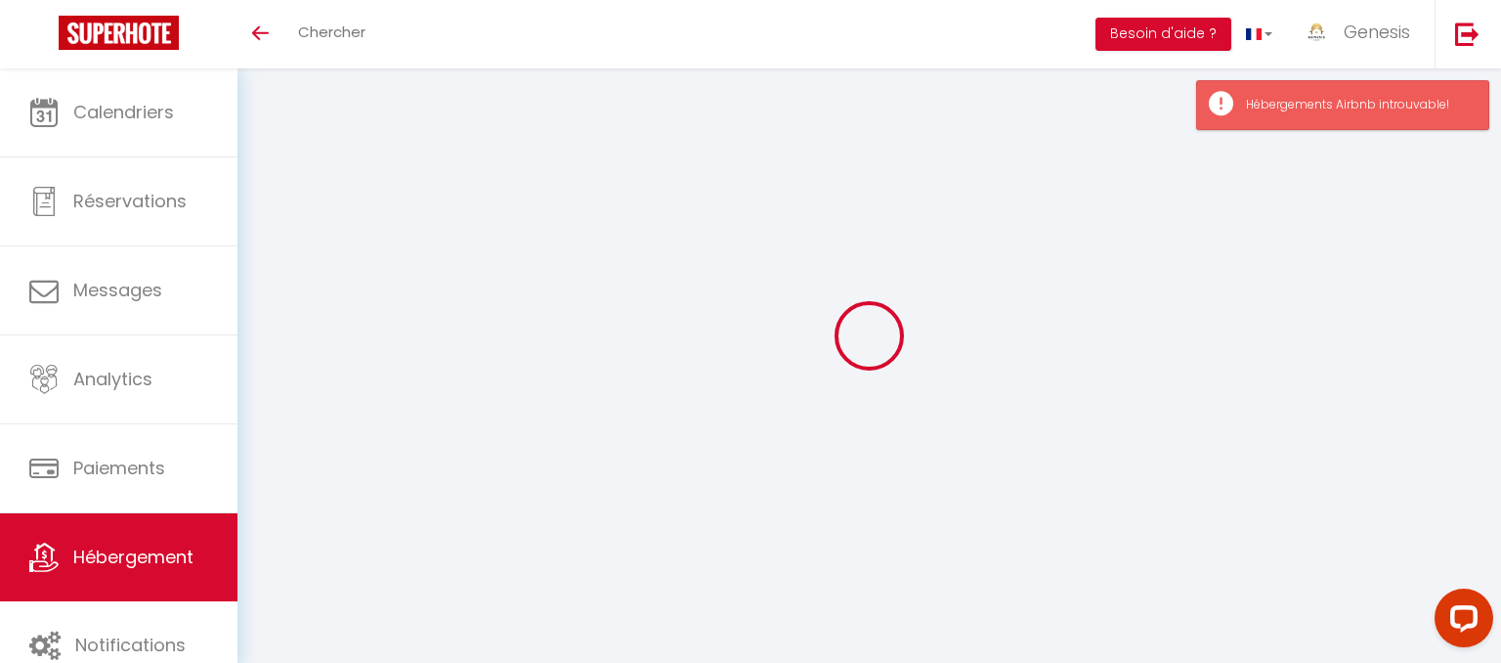
select select
checkbox input "true"
checkbox input "false"
checkbox input "true"
checkbox input "false"
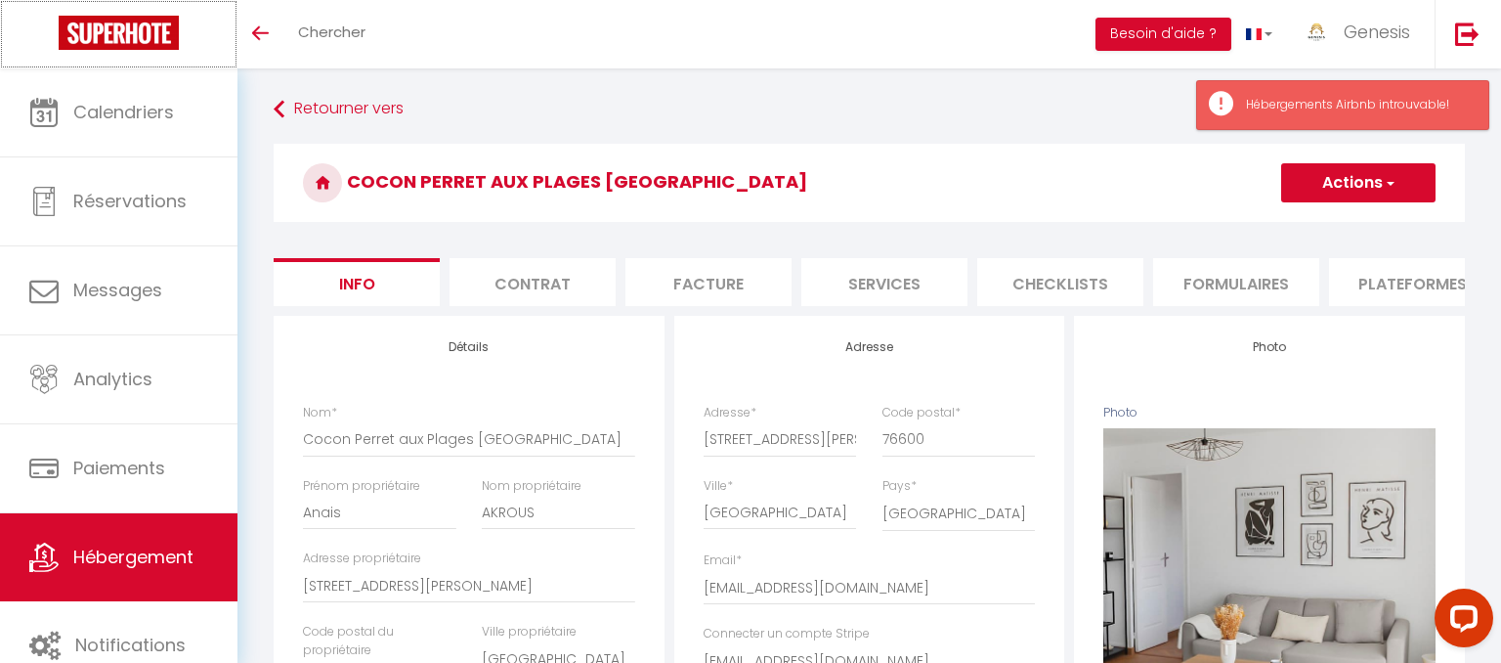
click at [139, 10] on link at bounding box center [119, 34] width 238 height 68
